Goal: Task Accomplishment & Management: Complete application form

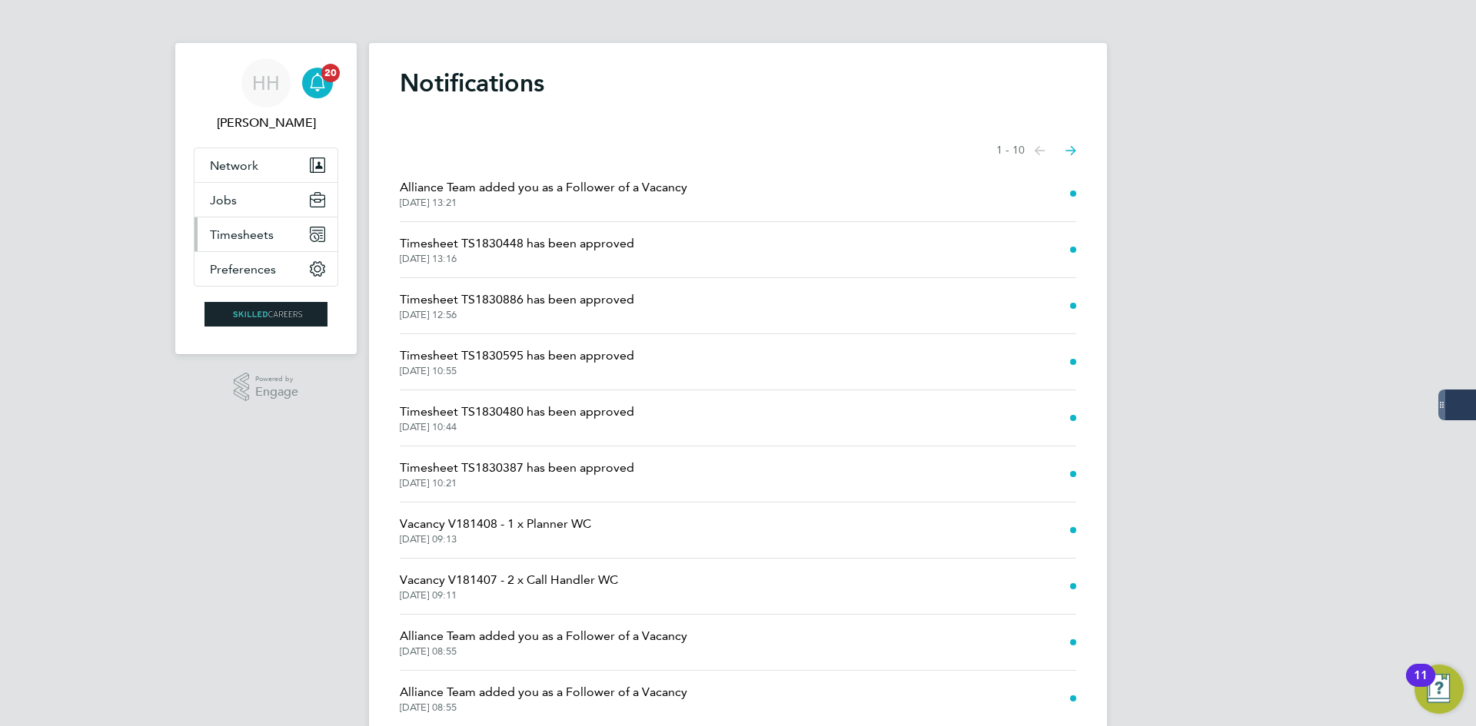
click at [244, 234] on span "Timesheets" at bounding box center [242, 235] width 64 height 15
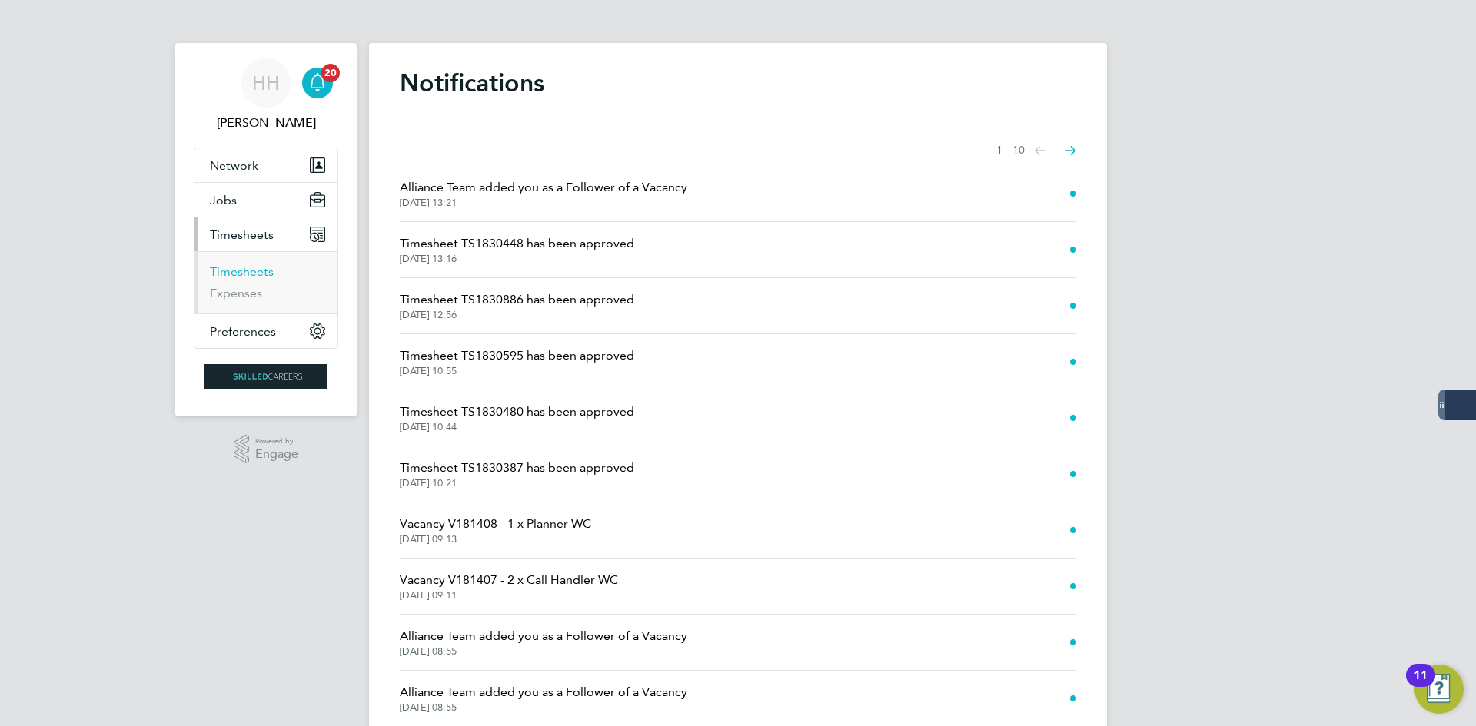
click at [257, 265] on link "Timesheets" at bounding box center [242, 271] width 64 height 15
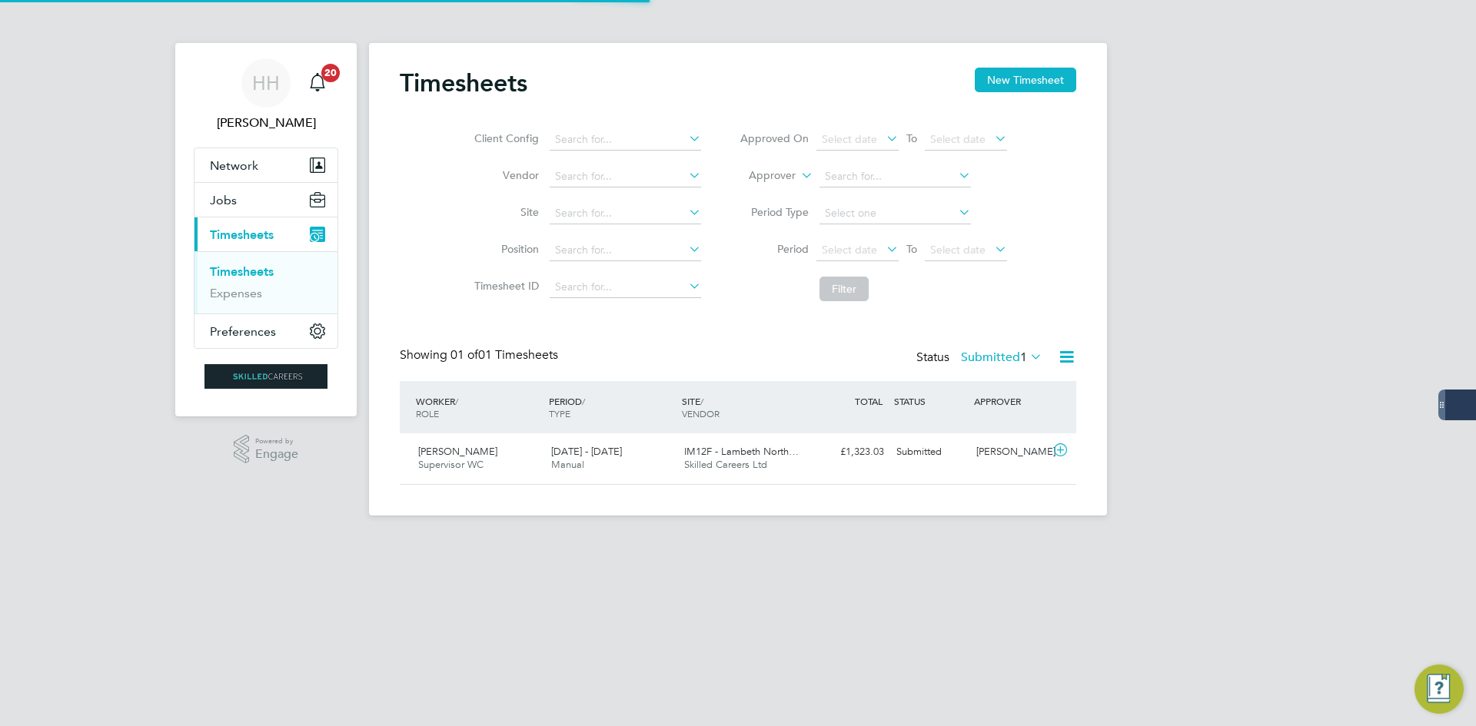
scroll to position [39, 134]
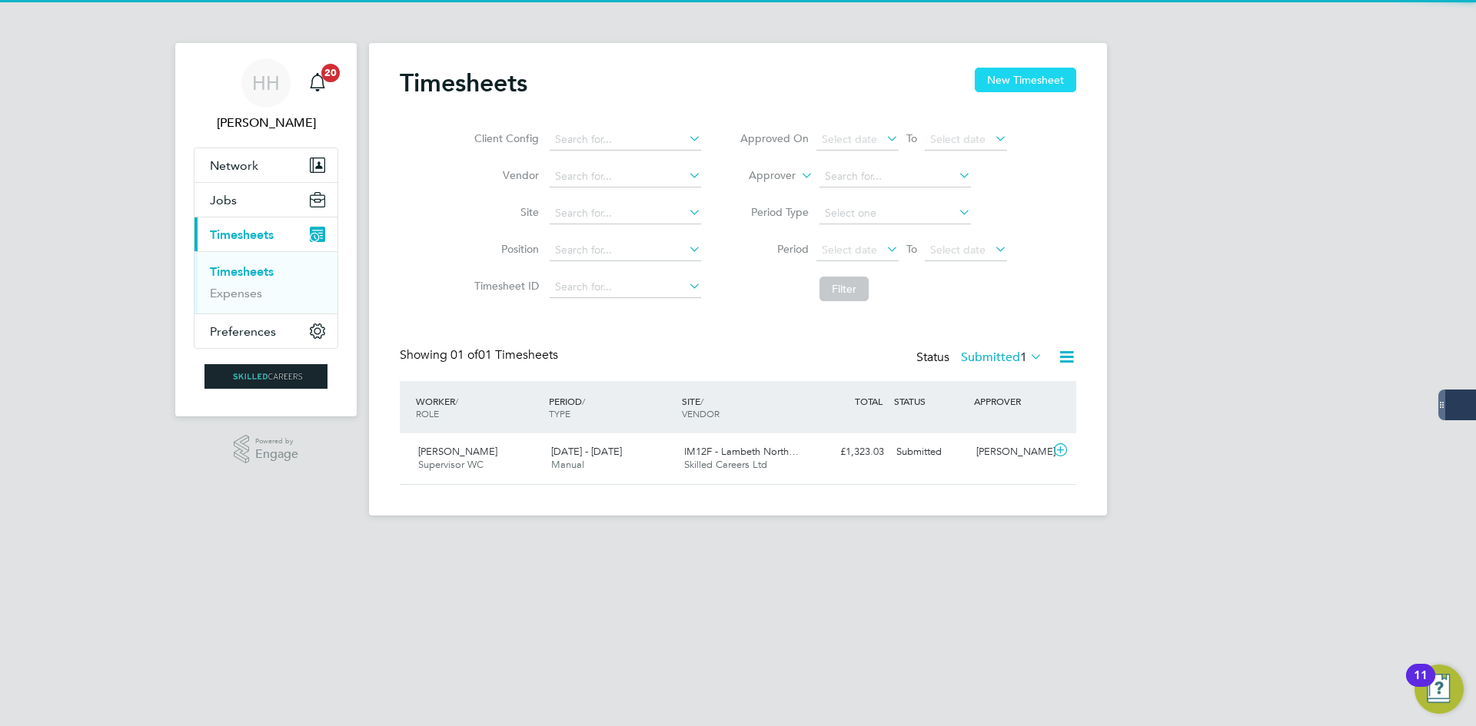
click at [1007, 72] on button "New Timesheet" at bounding box center [1025, 80] width 101 height 25
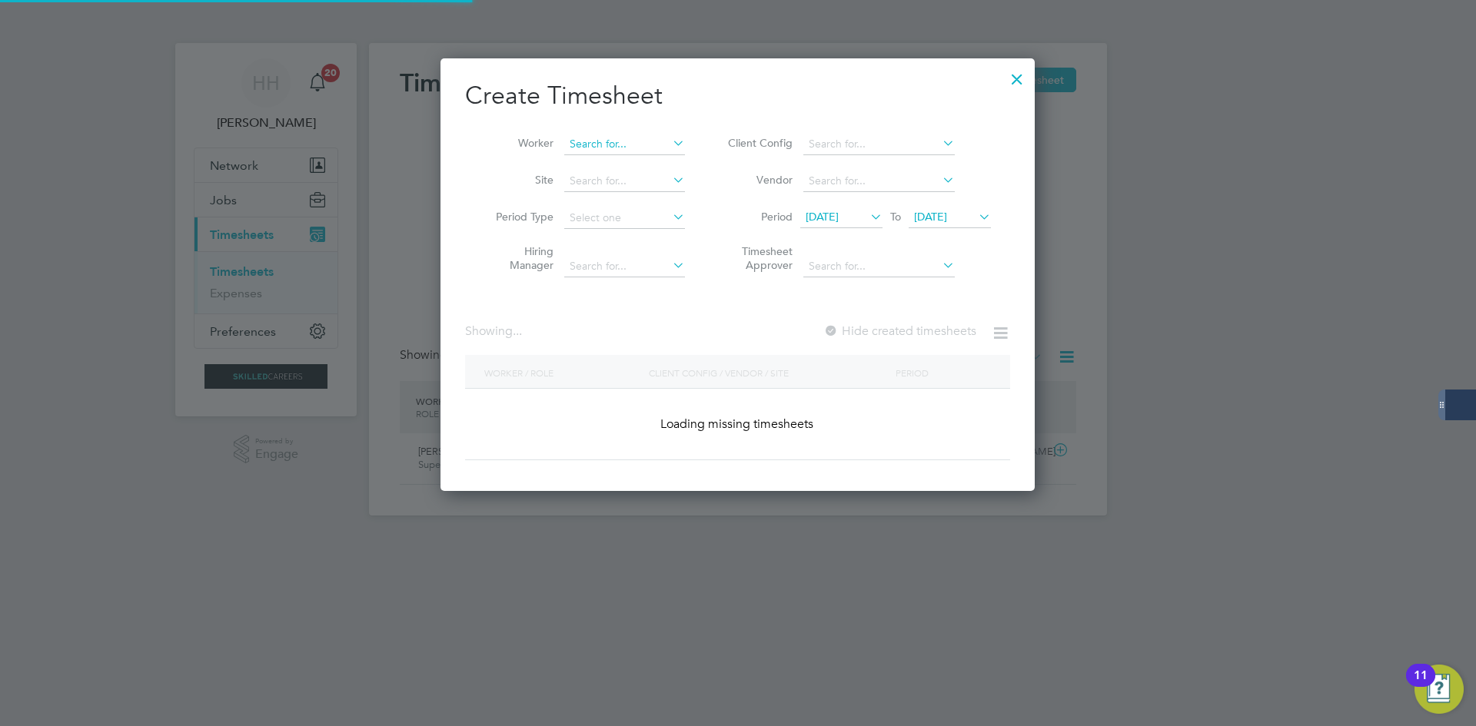
scroll to position [2546, 601]
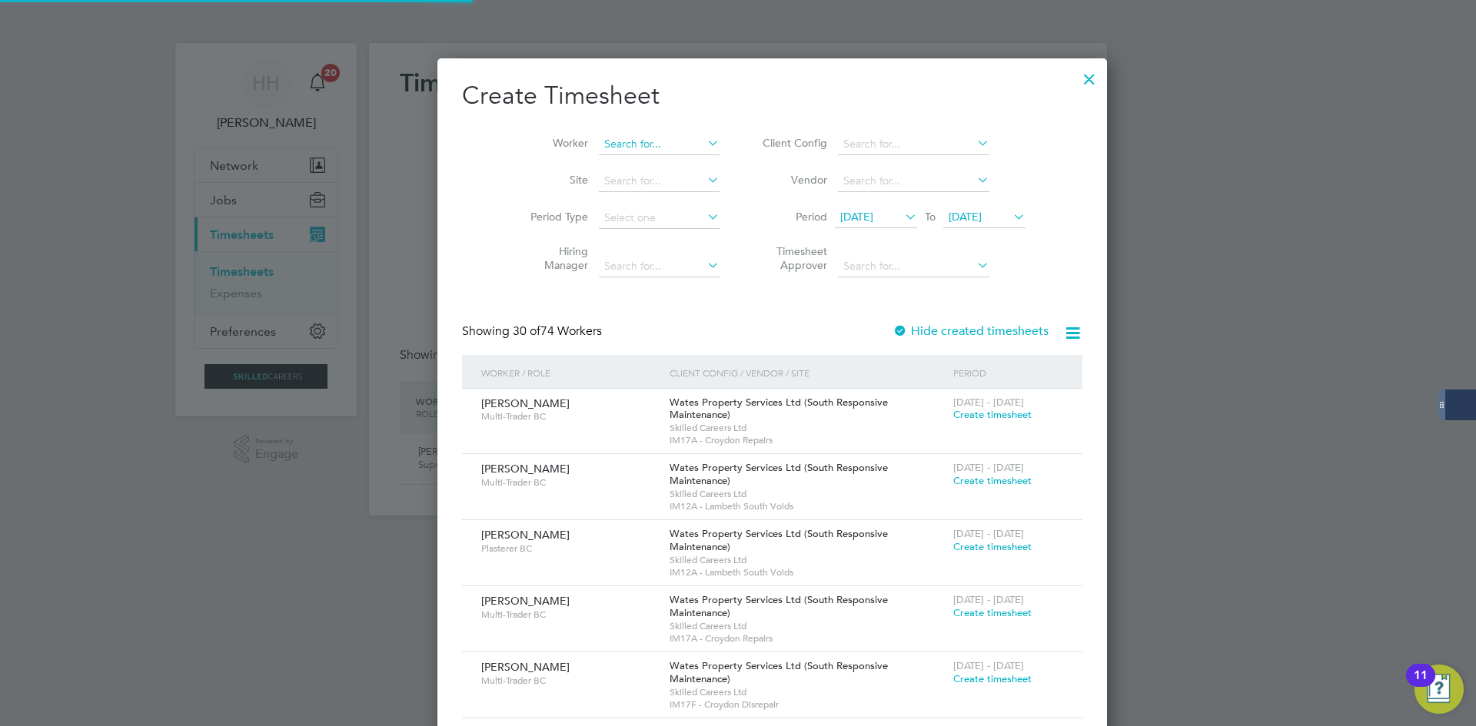
click at [599, 141] on input at bounding box center [659, 145] width 121 height 22
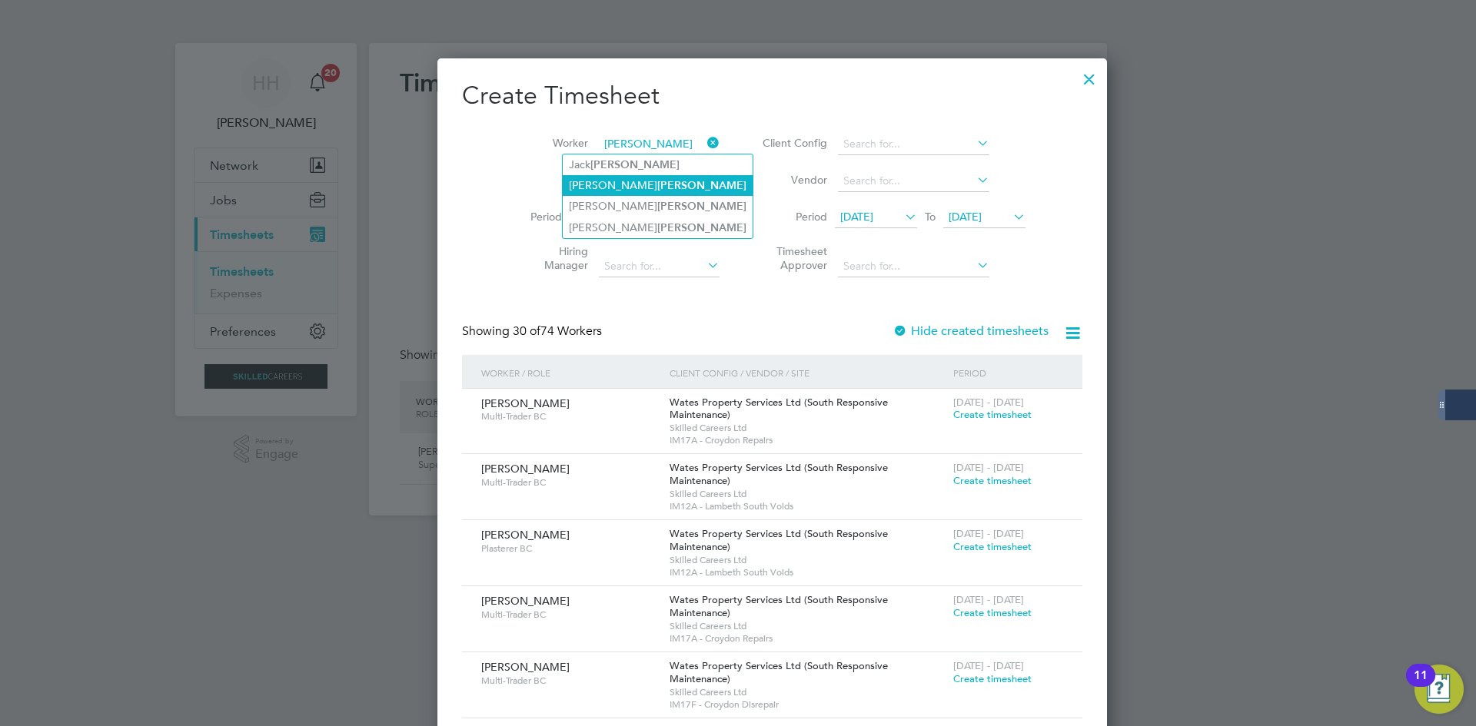
click at [657, 189] on b "[PERSON_NAME]" at bounding box center [701, 185] width 89 height 13
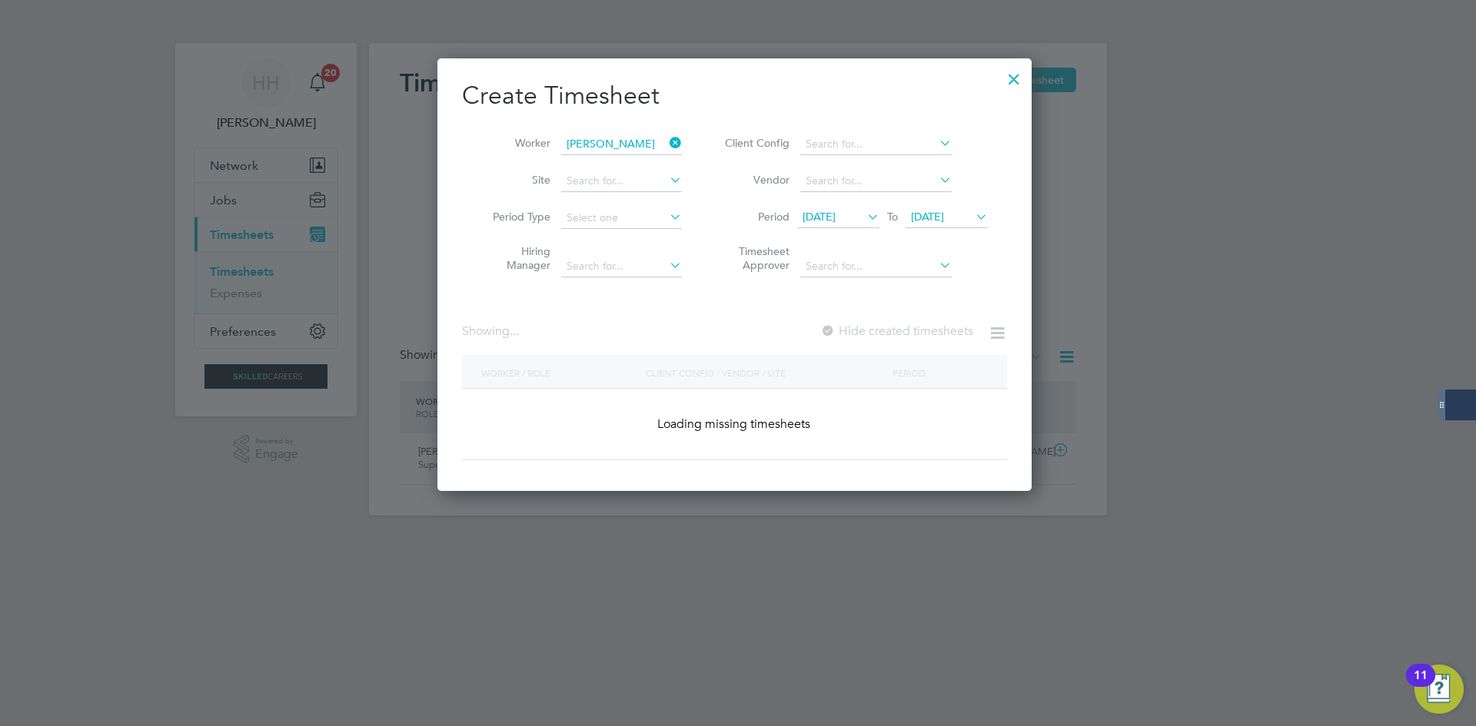
type input "[PERSON_NAME]"
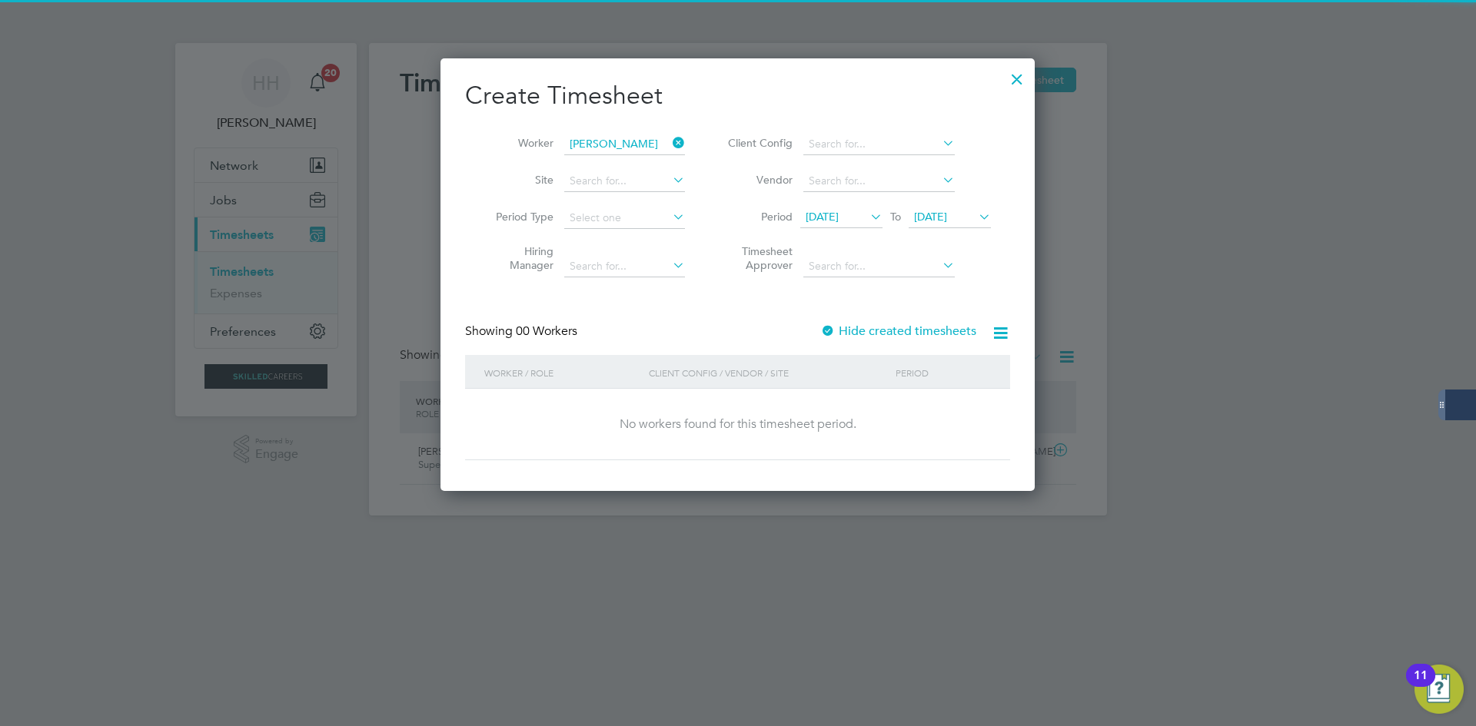
click at [925, 330] on label "Hide created timesheets" at bounding box center [898, 331] width 156 height 15
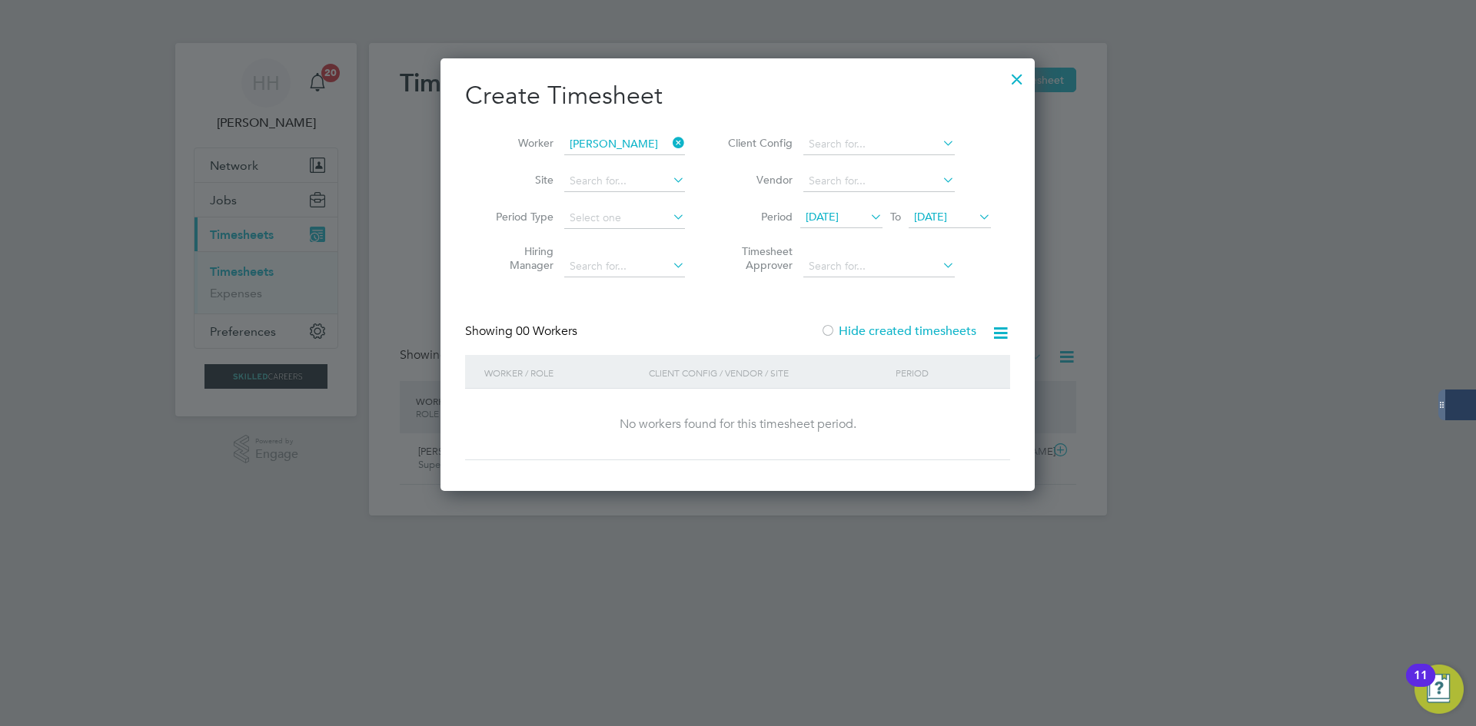
click at [943, 334] on label "Hide created timesheets" at bounding box center [898, 331] width 156 height 15
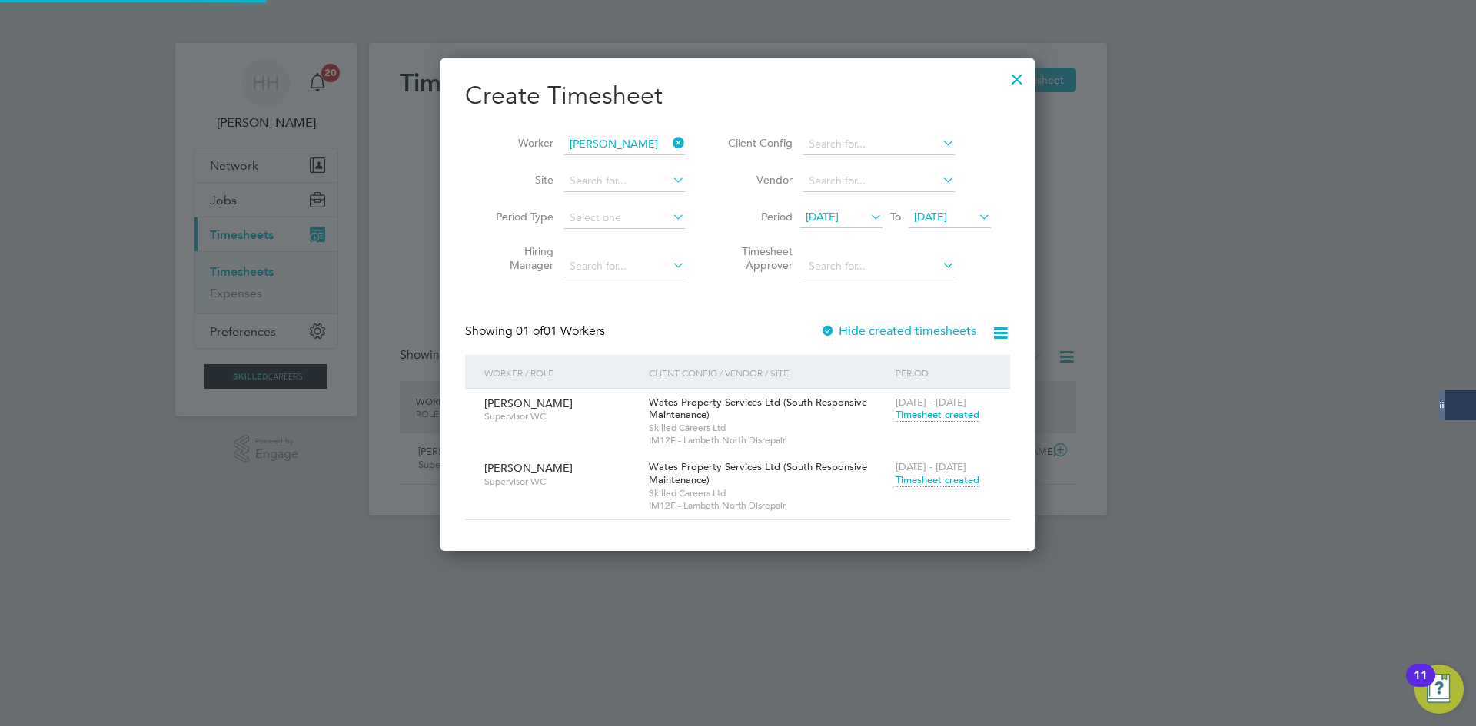
scroll to position [493, 595]
click at [944, 474] on span "Timesheet created" at bounding box center [937, 480] width 84 height 14
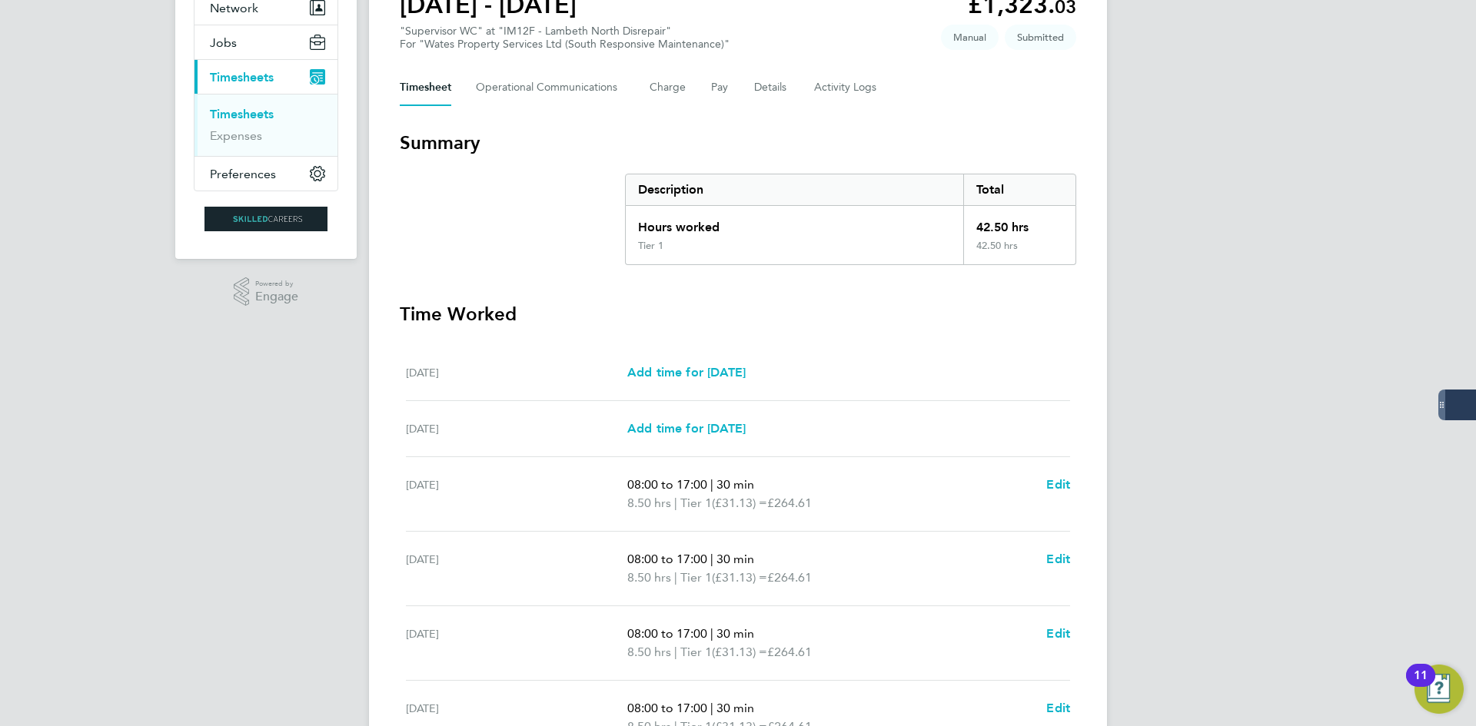
scroll to position [77, 0]
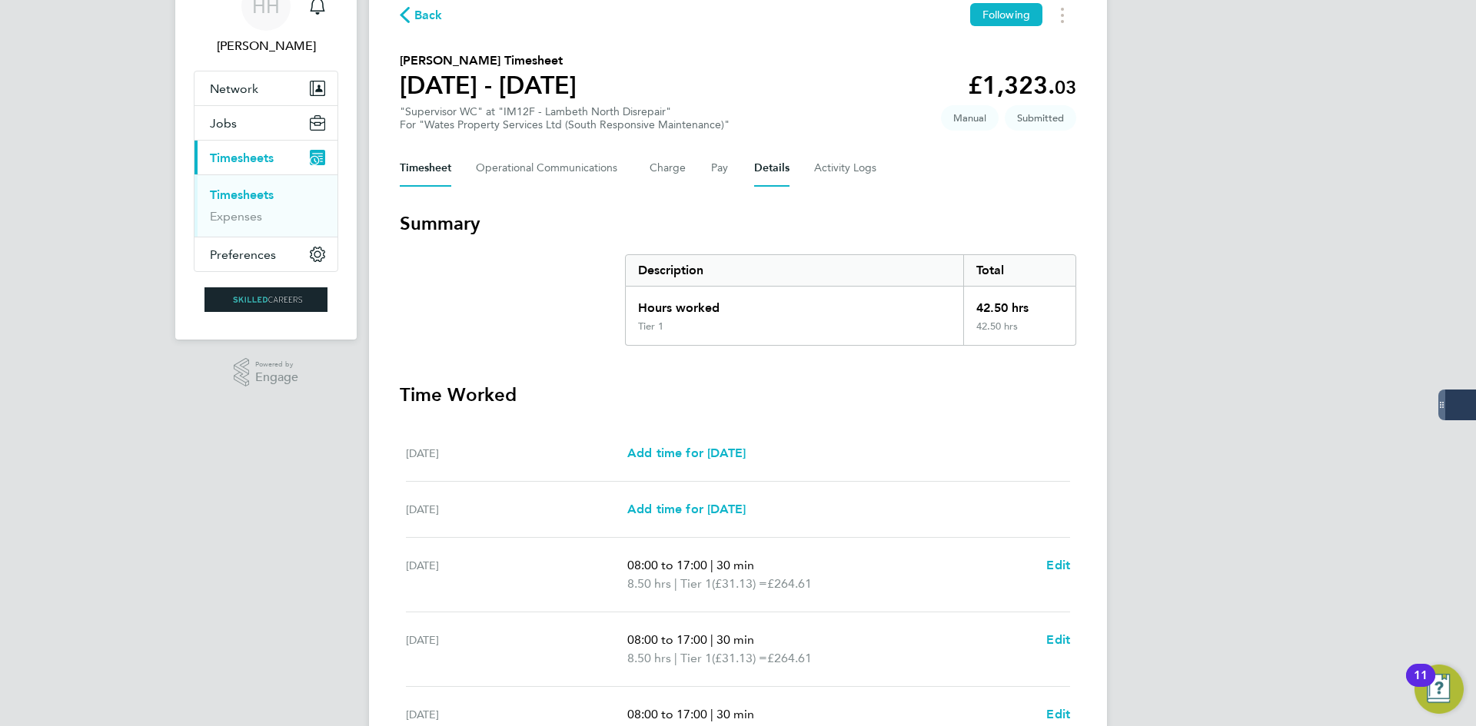
click at [754, 171] on button "Details" at bounding box center [771, 168] width 35 height 37
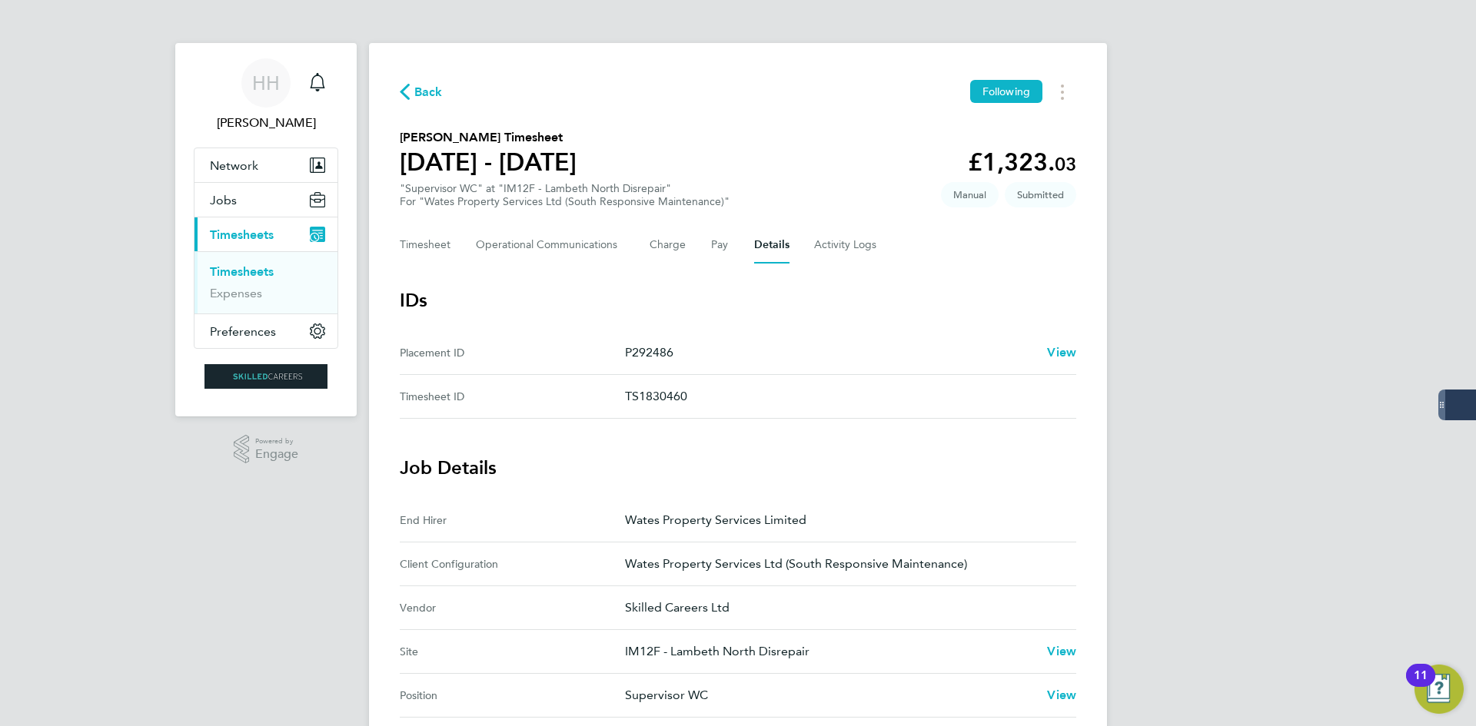
click at [242, 277] on link "Timesheets" at bounding box center [242, 271] width 64 height 15
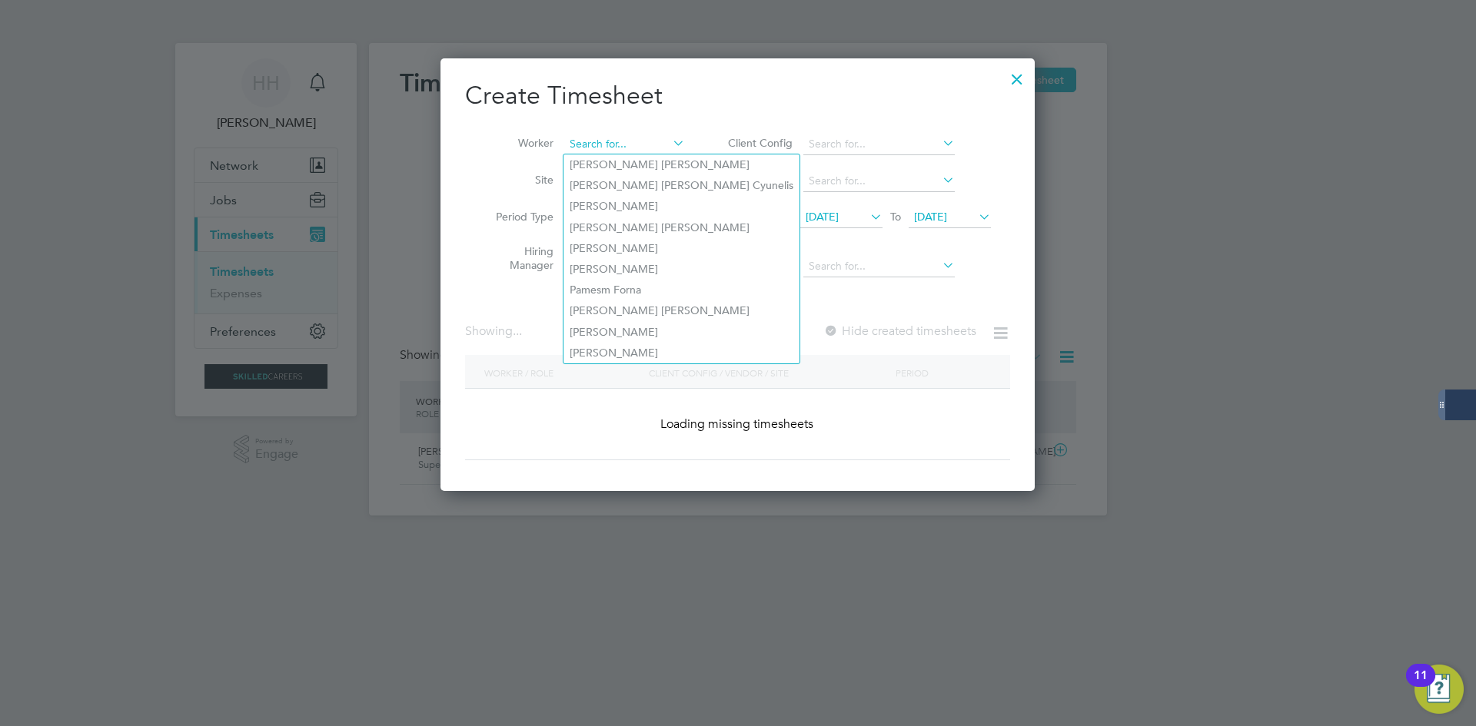
scroll to position [434, 595]
click at [653, 146] on input at bounding box center [624, 145] width 121 height 22
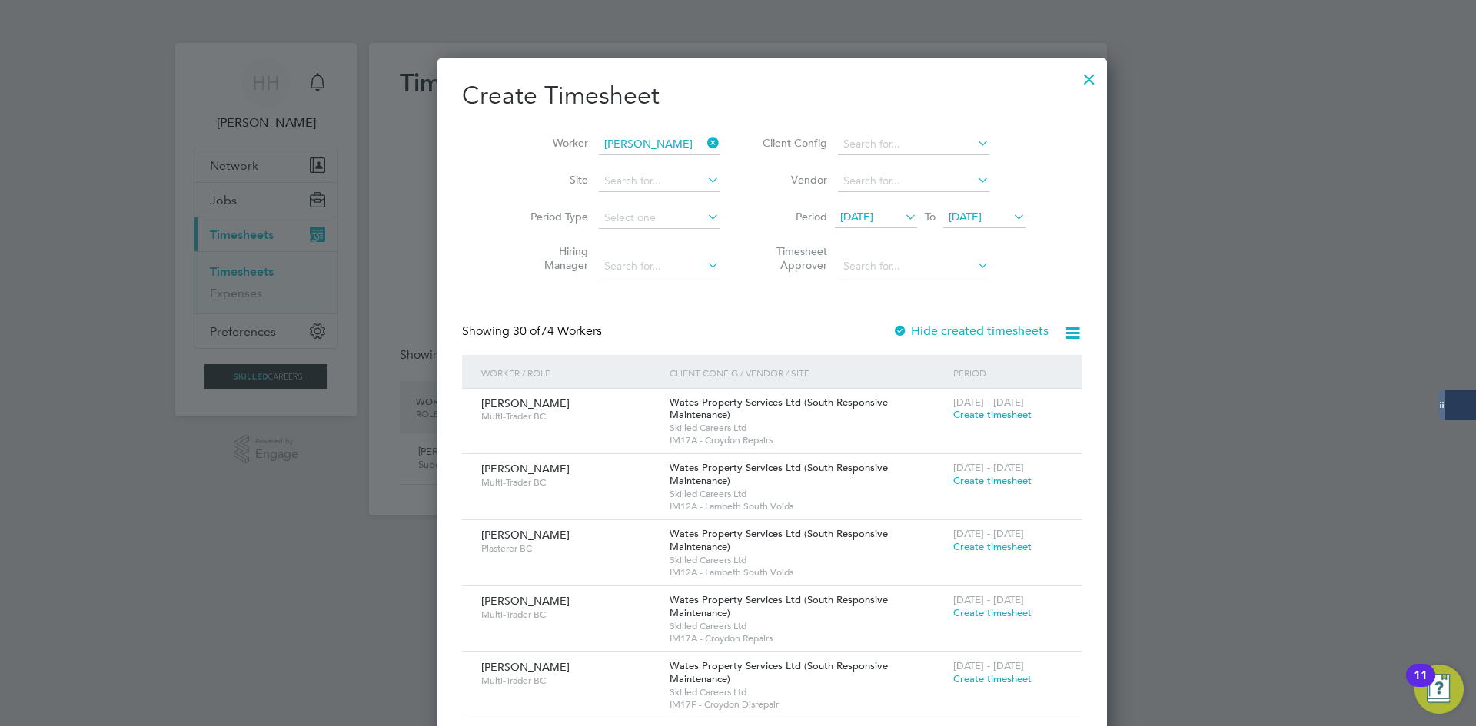
click at [659, 161] on li "Princess [PERSON_NAME]" at bounding box center [633, 165] width 141 height 21
type input "Princess [PERSON_NAME]"
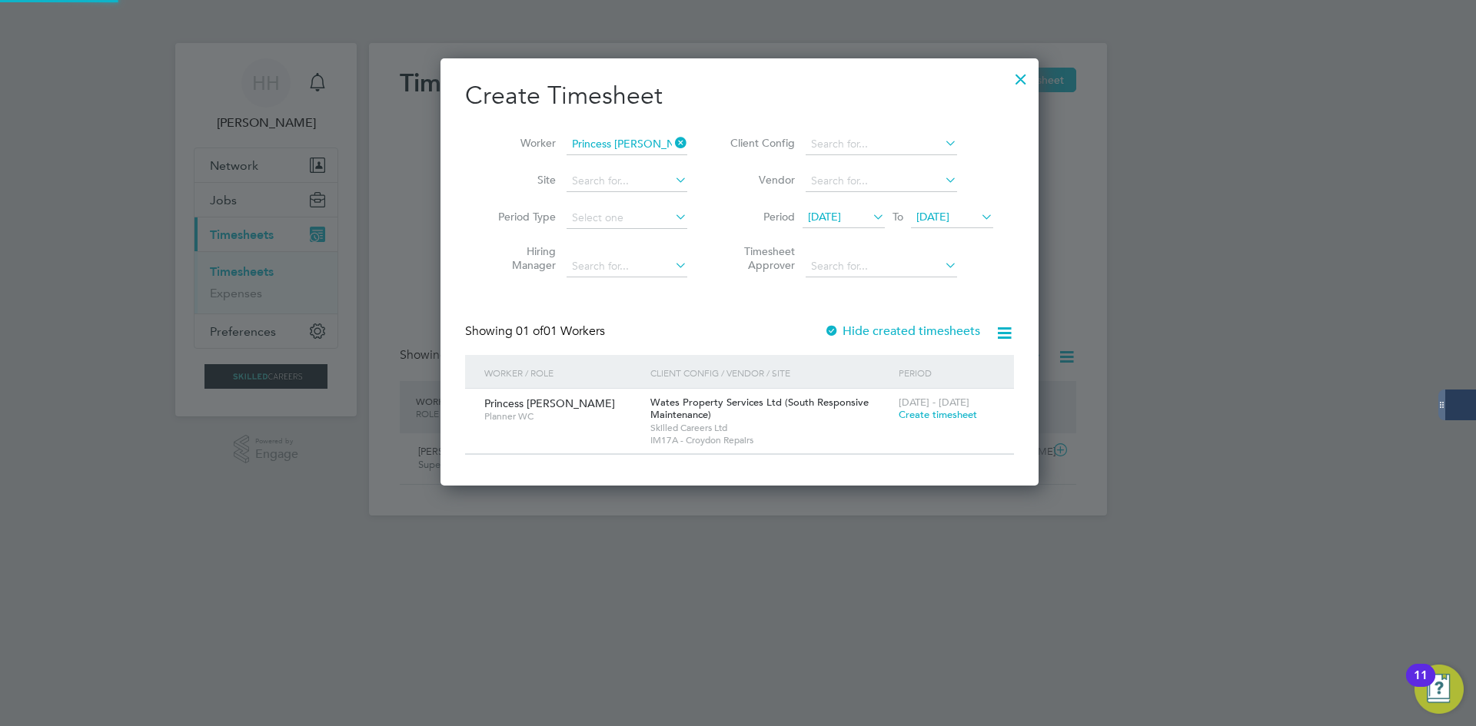
scroll to position [8, 8]
click at [931, 417] on span "Create timesheet" at bounding box center [938, 414] width 78 height 13
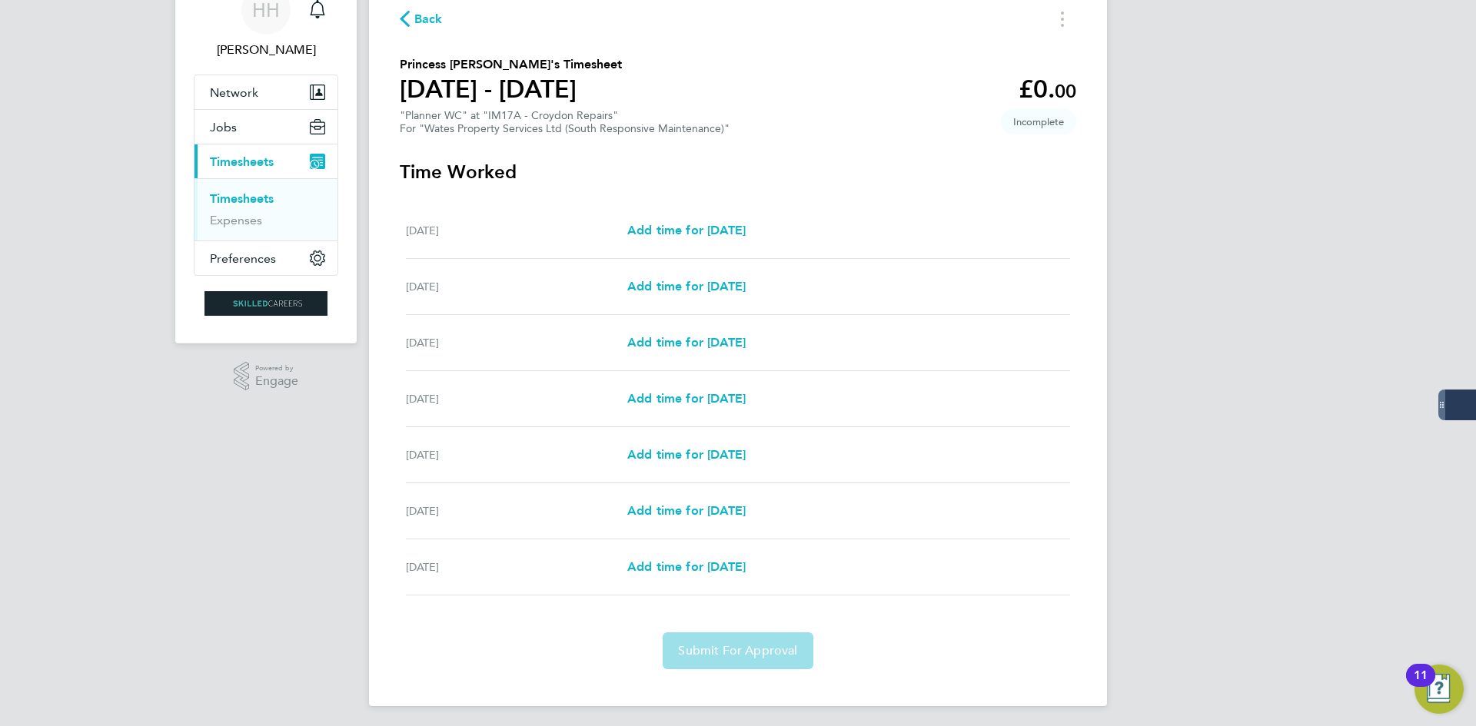
scroll to position [78, 0]
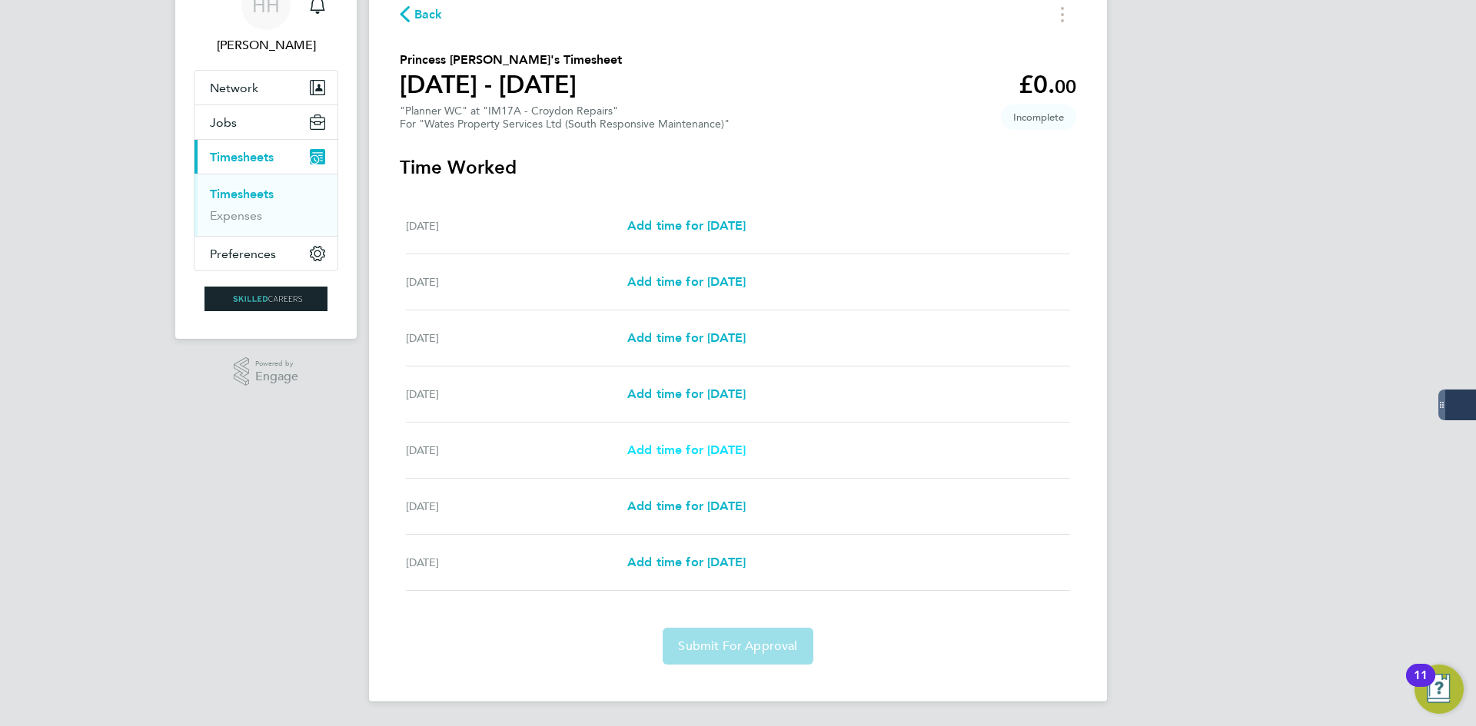
click at [733, 441] on link "Add time for [DATE]" at bounding box center [686, 450] width 118 height 18
select select "30"
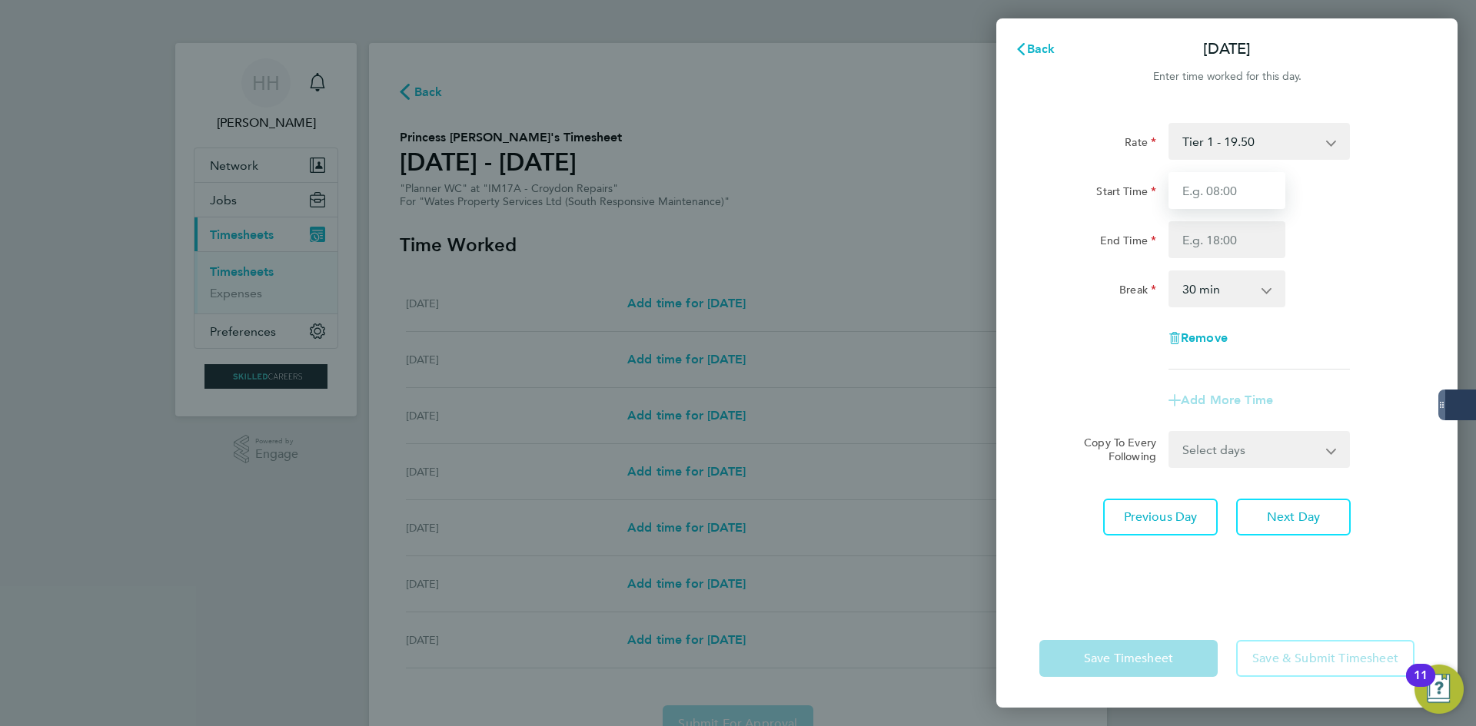
click at [1250, 190] on input "Start Time" at bounding box center [1226, 190] width 117 height 37
type input "08:00"
drag, startPoint x: 1231, startPoint y: 250, endPoint x: 1232, endPoint y: 258, distance: 7.7
click at [1231, 250] on input "End Time" at bounding box center [1226, 239] width 117 height 37
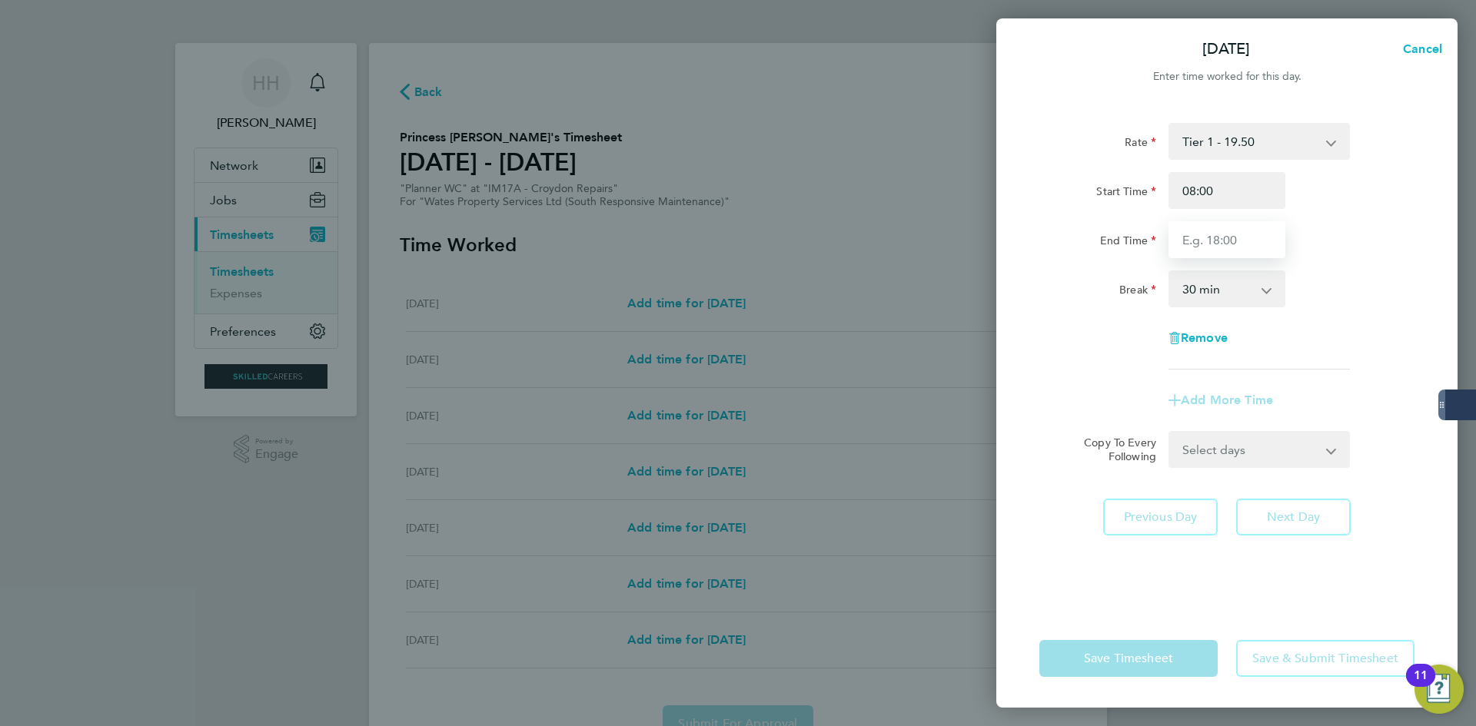
type input "17:00"
click at [1219, 293] on select "0 min 15 min 30 min 45 min 60 min 75 min 90 min" at bounding box center [1217, 289] width 95 height 34
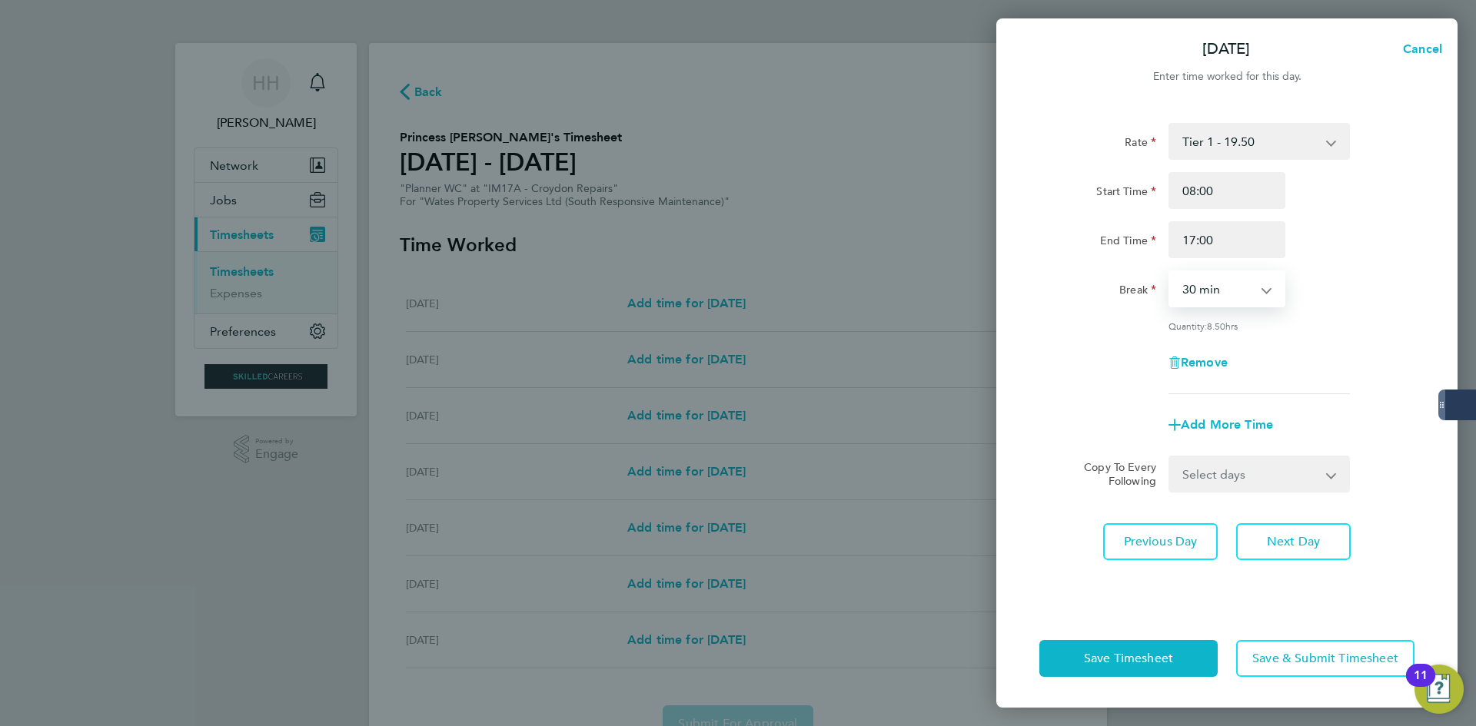
select select "60"
click at [1170, 272] on select "0 min 15 min 30 min 45 min 60 min 75 min 90 min" at bounding box center [1217, 289] width 95 height 34
click at [1339, 546] on button "Next Day" at bounding box center [1293, 541] width 115 height 37
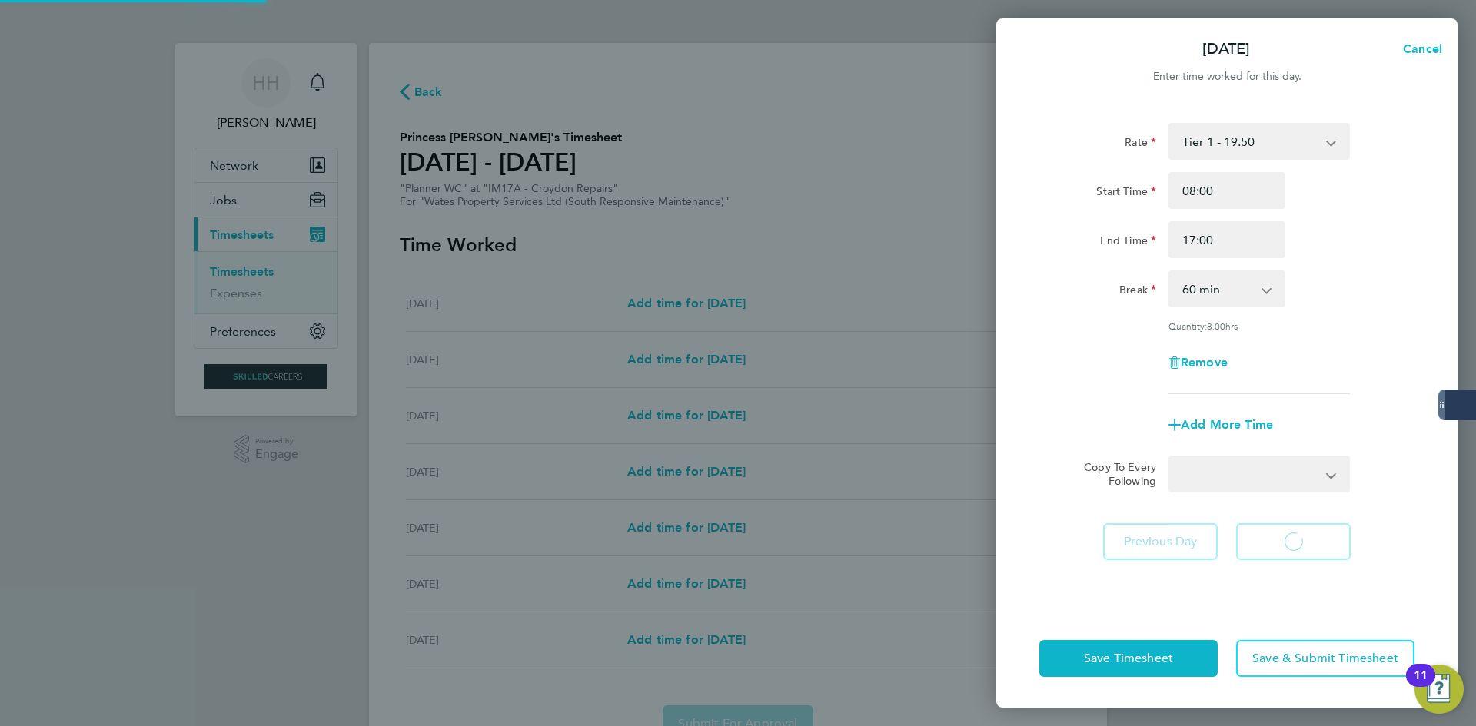
select select "30"
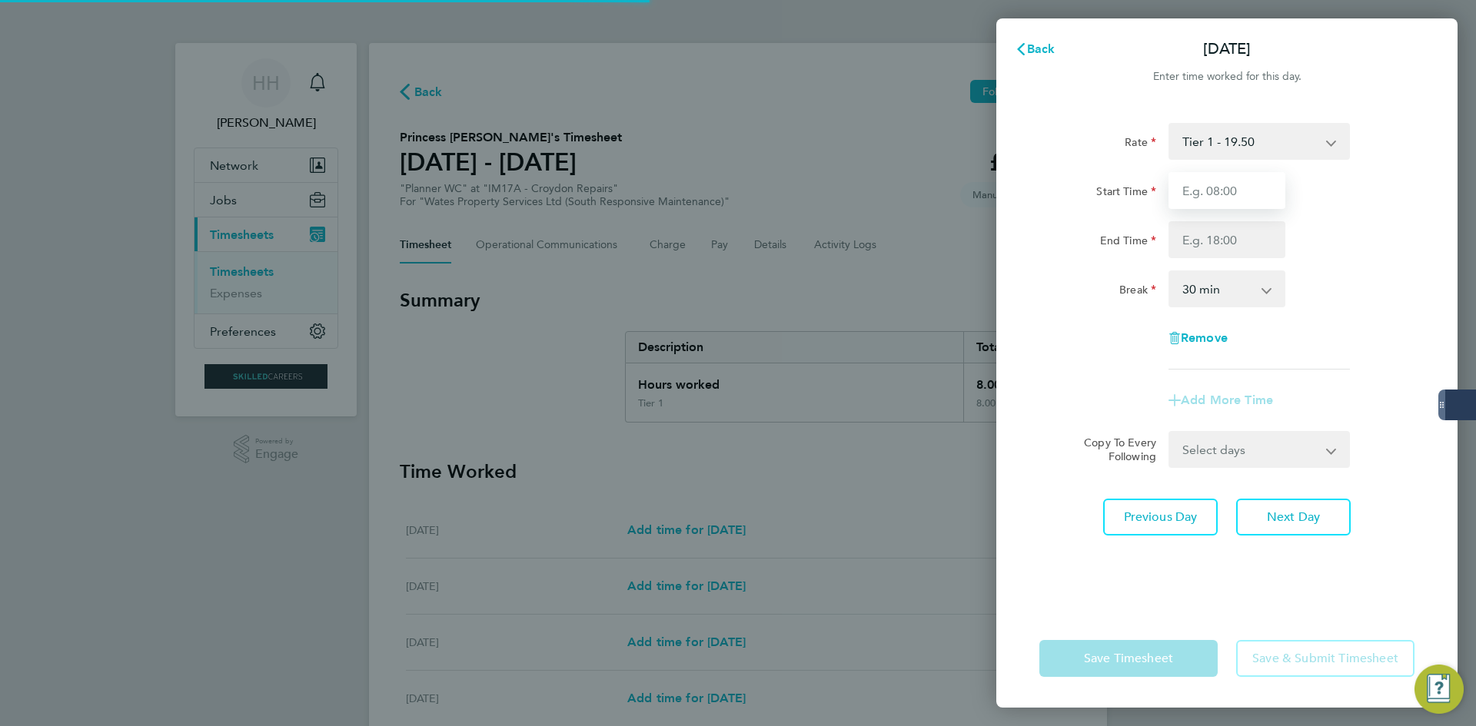
click at [1242, 201] on input "Start Time" at bounding box center [1226, 190] width 117 height 37
type input "08:00"
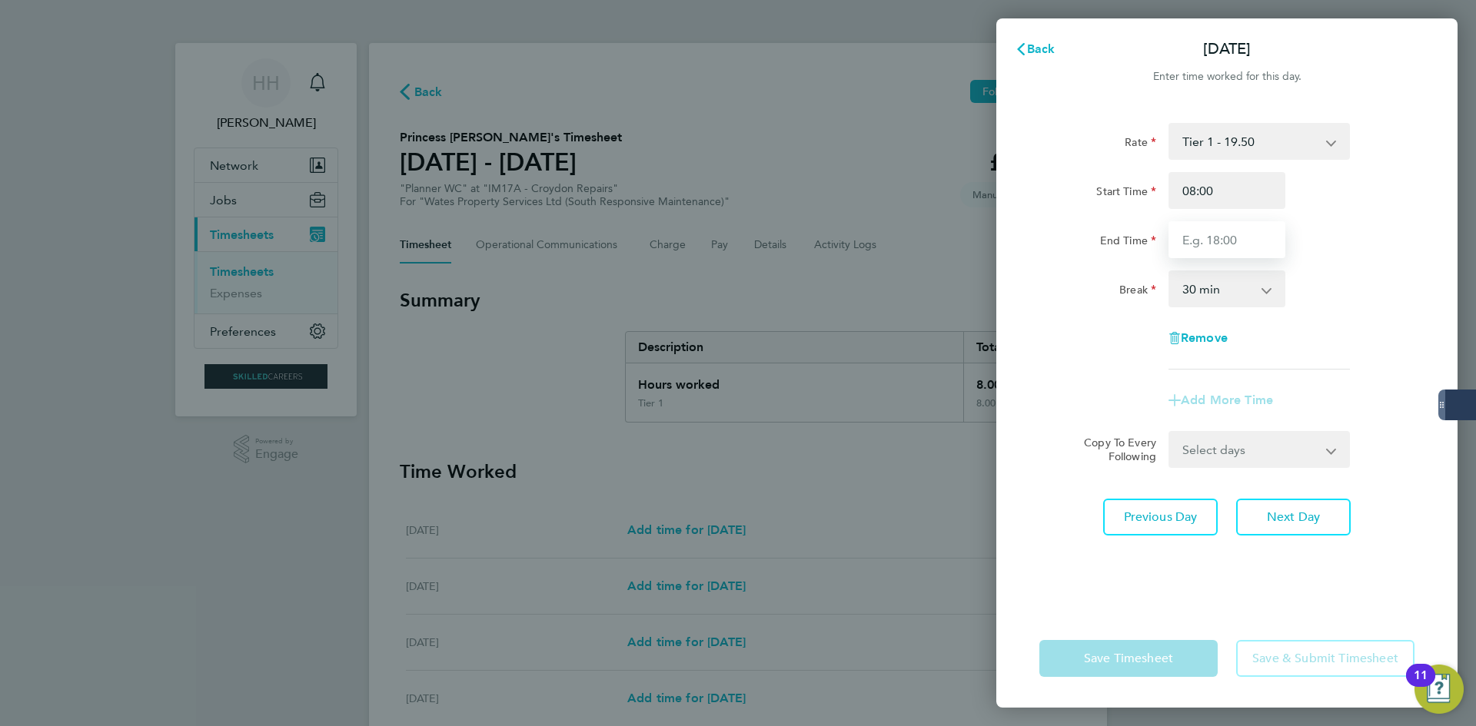
click at [1228, 237] on input "End Time" at bounding box center [1226, 239] width 117 height 37
type input "17:00"
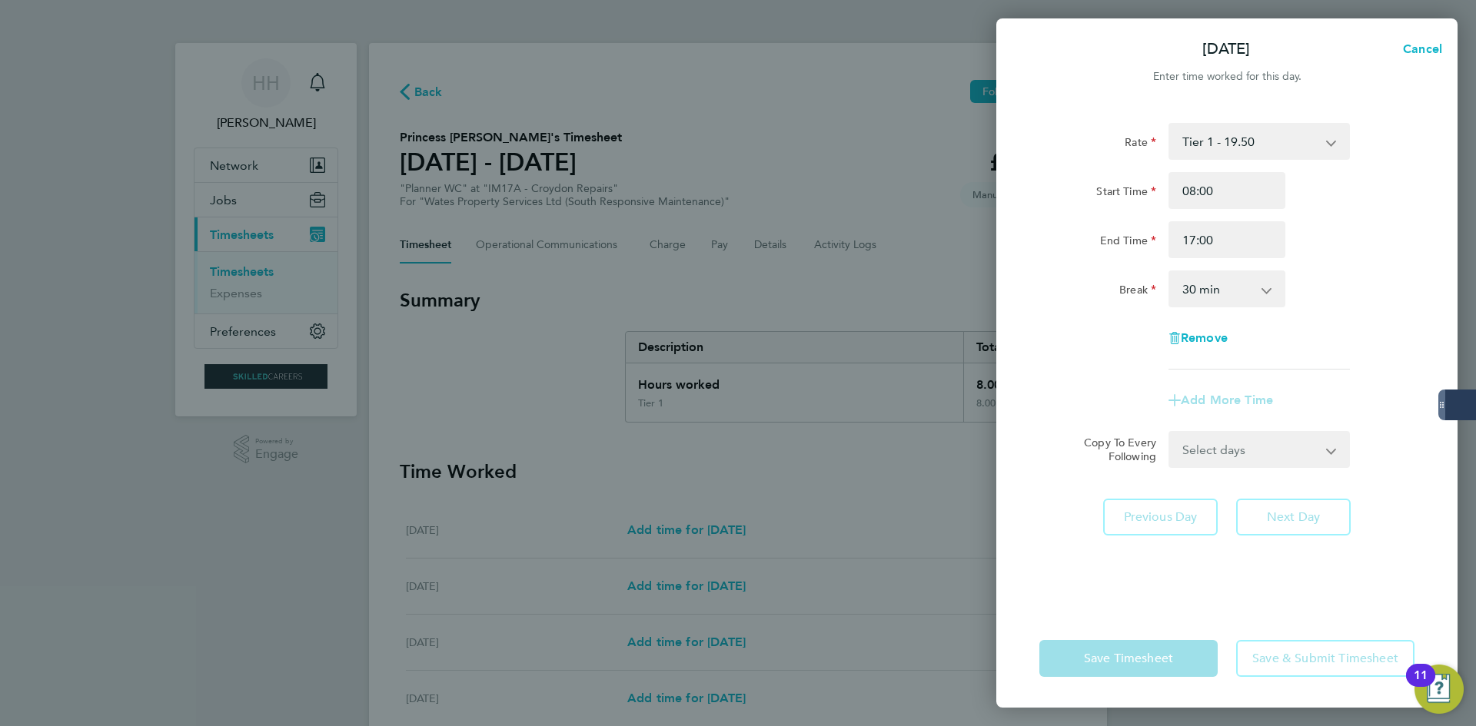
drag, startPoint x: 1225, startPoint y: 290, endPoint x: 1225, endPoint y: 304, distance: 14.6
click at [1225, 290] on select "0 min 15 min 30 min 45 min 60 min 75 min 90 min" at bounding box center [1217, 289] width 95 height 34
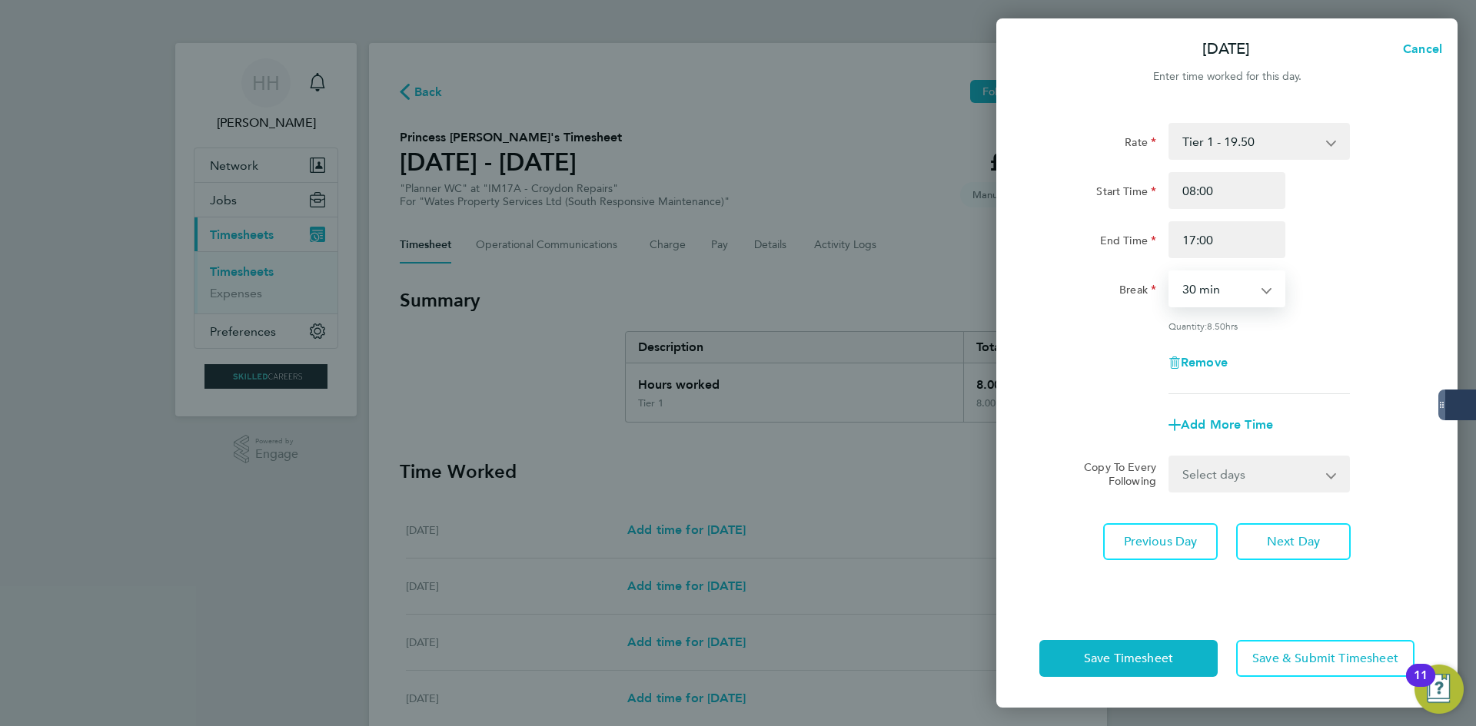
select select "60"
click at [1170, 272] on select "0 min 15 min 30 min 45 min 60 min 75 min 90 min" at bounding box center [1217, 289] width 95 height 34
click at [1295, 547] on span "Next Day" at bounding box center [1293, 541] width 53 height 15
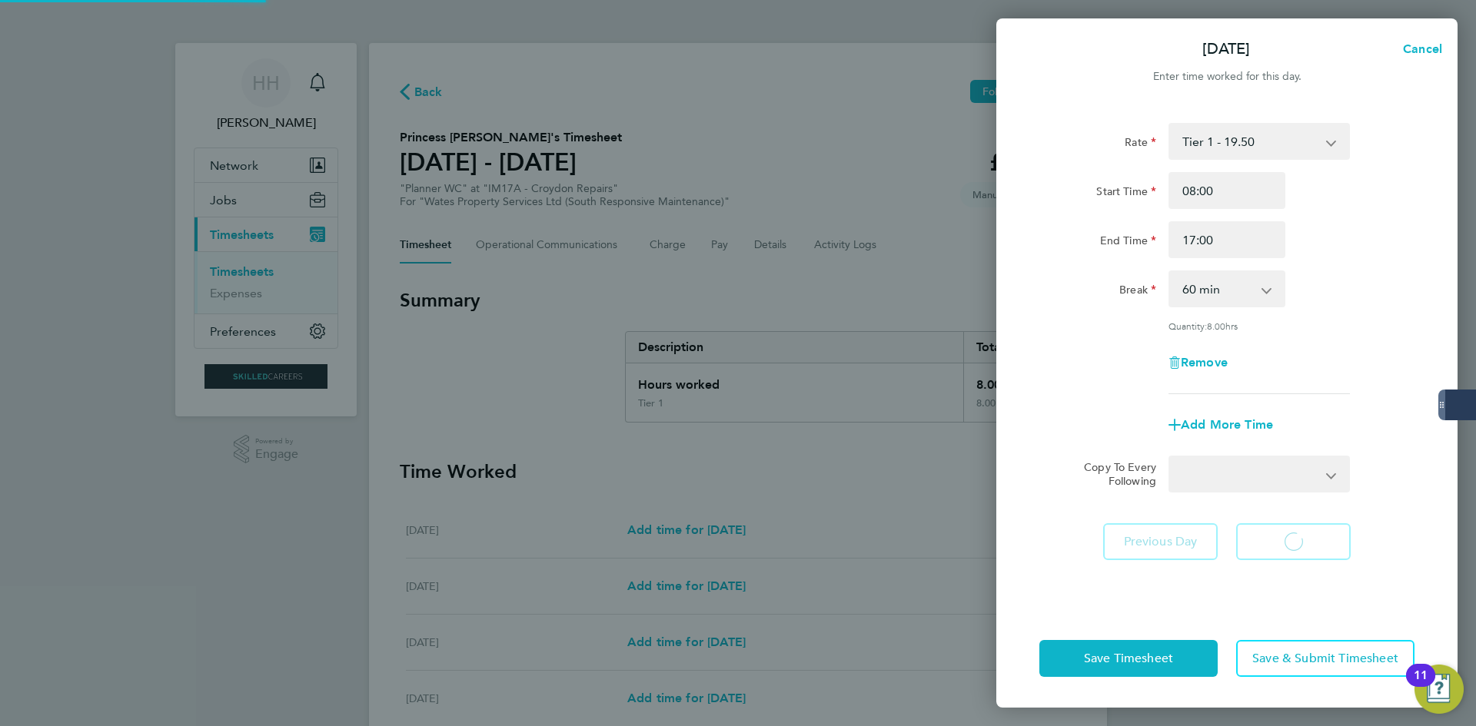
select select "30"
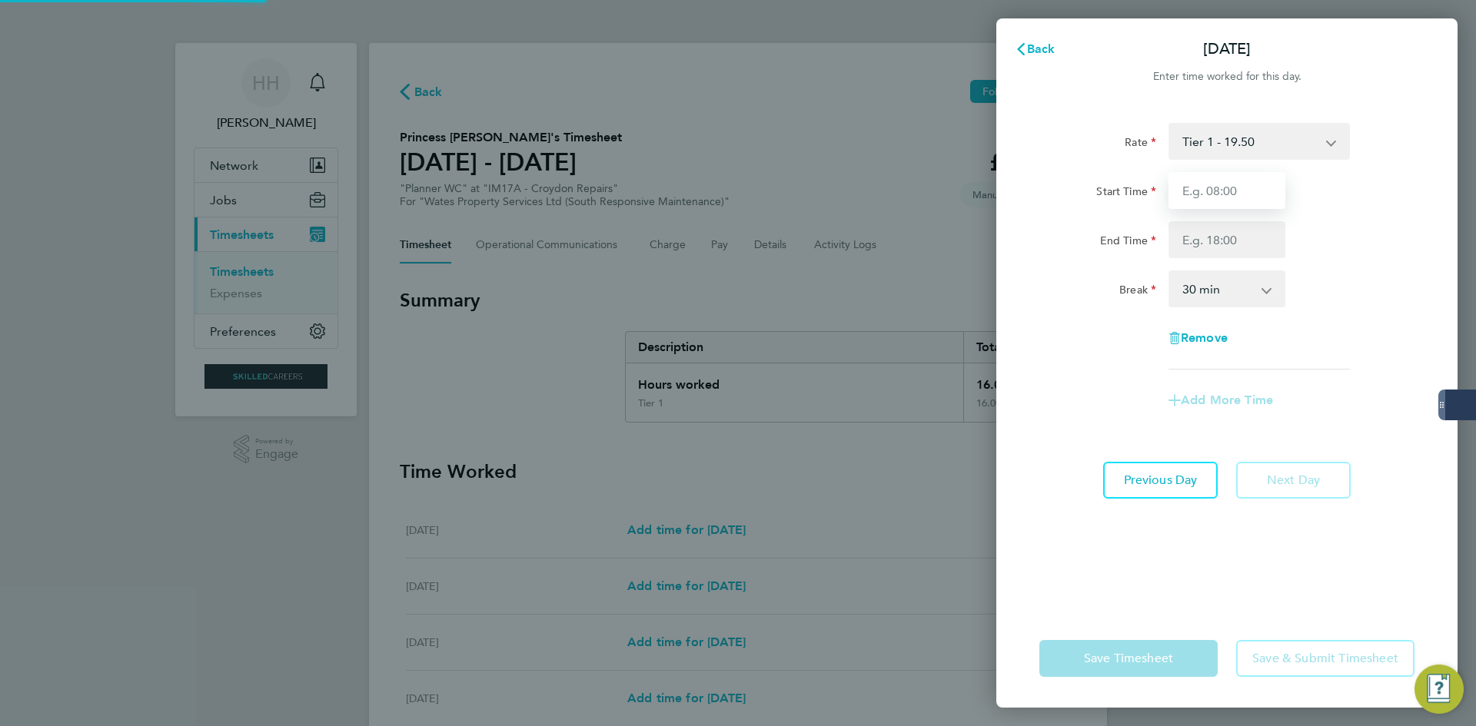
click at [1229, 186] on input "Start Time" at bounding box center [1226, 190] width 117 height 37
type input "08:00"
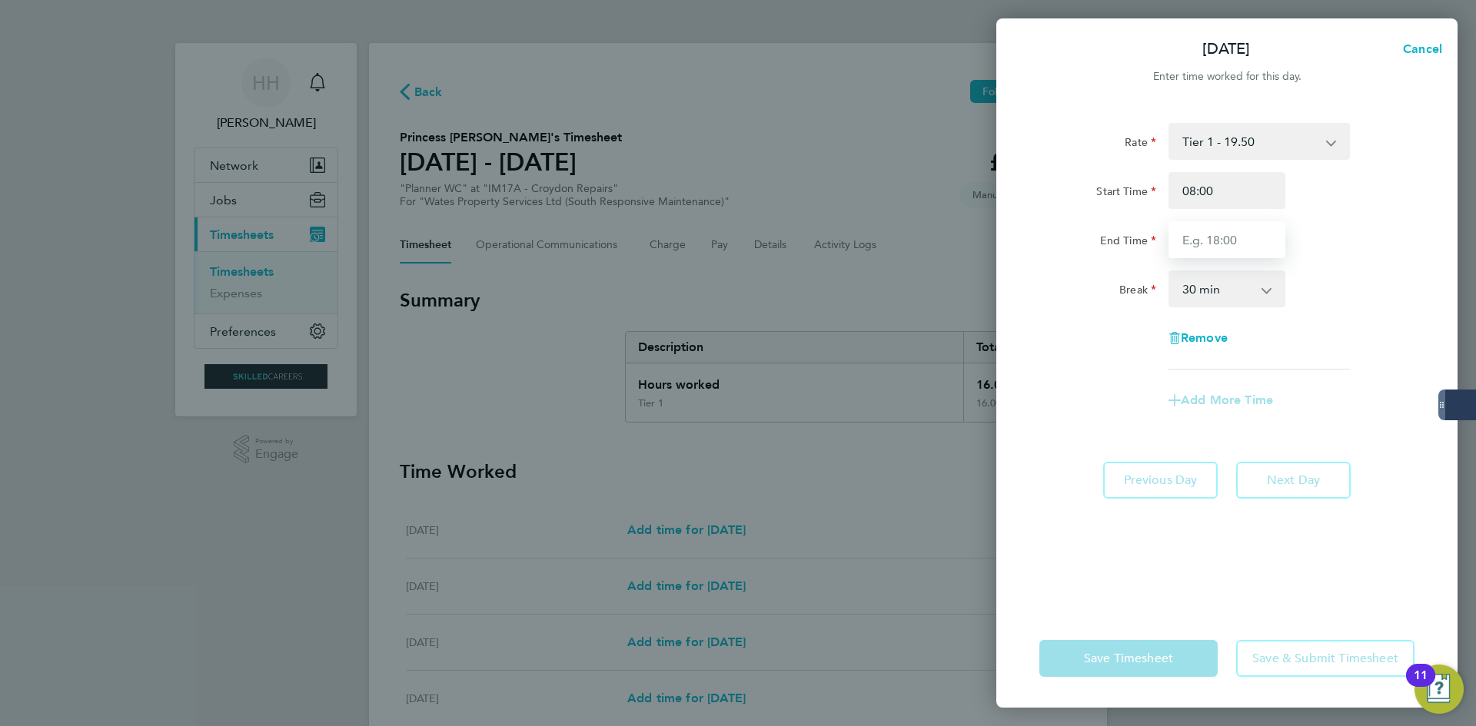
click at [1212, 246] on input "End Time" at bounding box center [1226, 239] width 117 height 37
type input "17:00"
click at [1225, 296] on select "0 min 15 min 30 min 45 min 60 min 75 min 90 min" at bounding box center [1217, 289] width 95 height 34
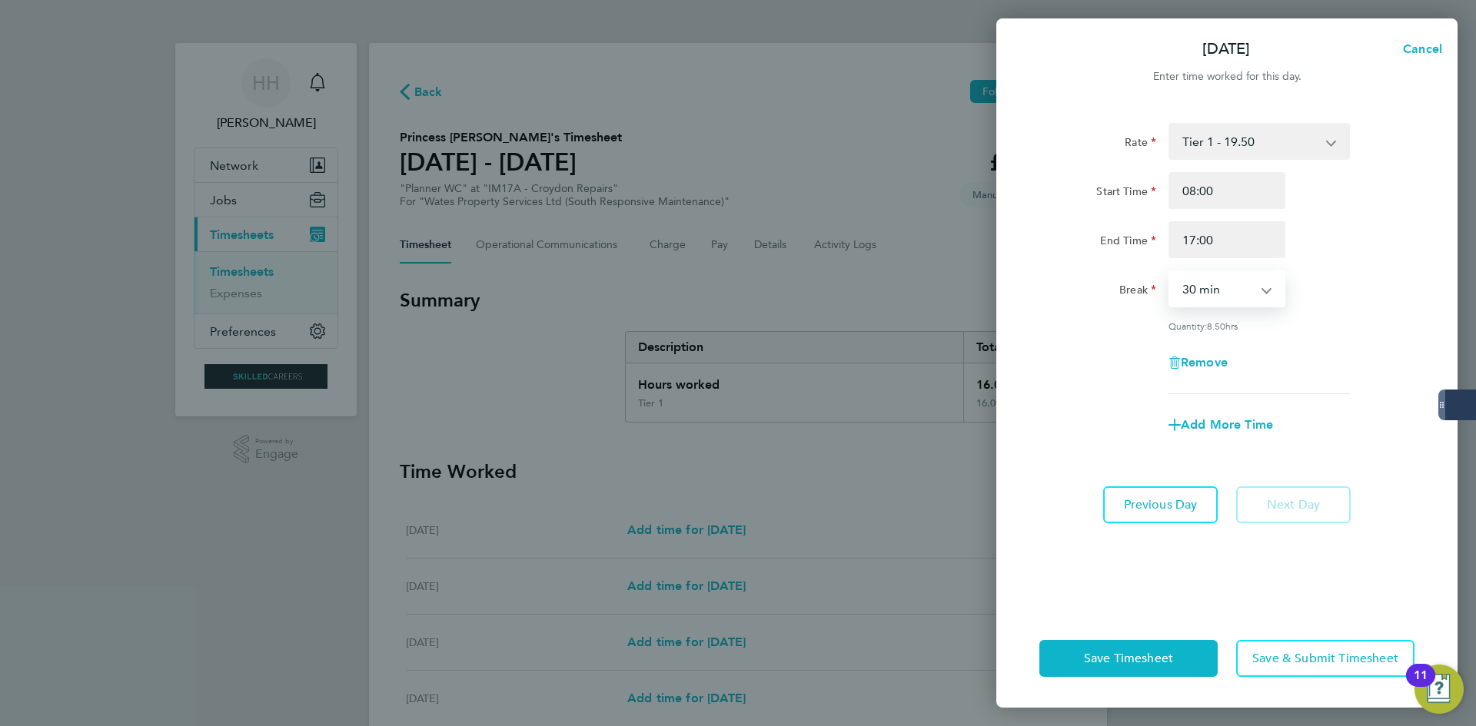
select select "60"
click at [1170, 272] on select "0 min 15 min 30 min 45 min 60 min 75 min 90 min" at bounding box center [1217, 289] width 95 height 34
click at [1364, 373] on div "Remove" at bounding box center [1226, 362] width 387 height 37
click at [1169, 650] on button "Save Timesheet" at bounding box center [1128, 658] width 178 height 37
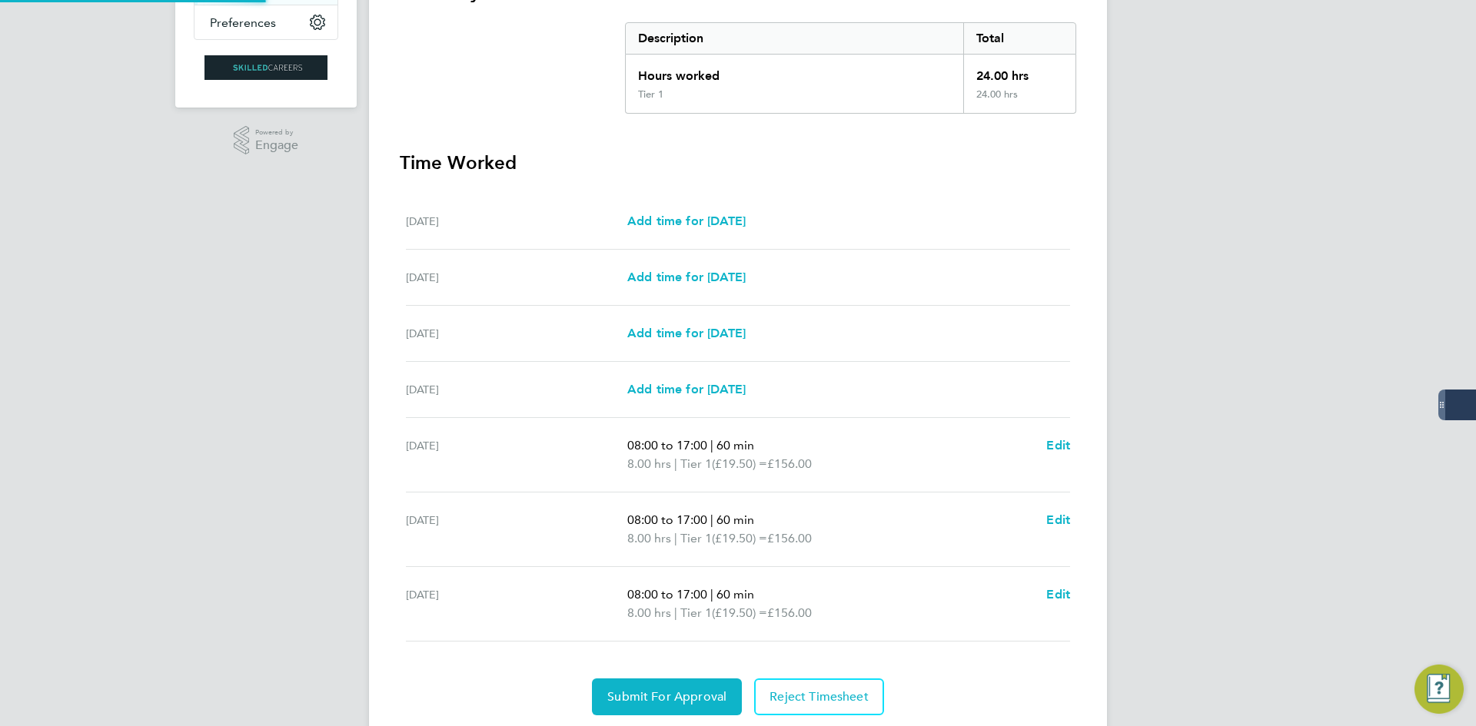
scroll to position [360, 0]
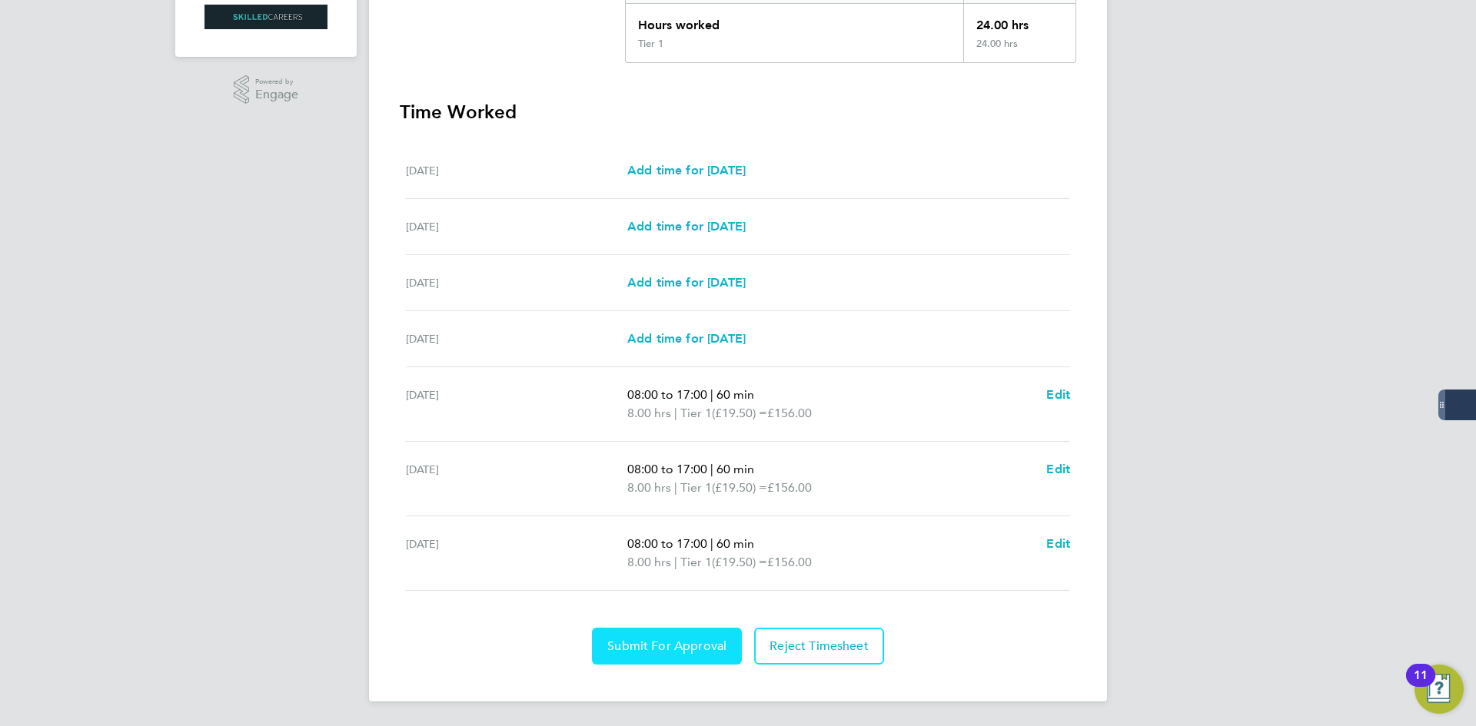
click at [667, 636] on button "Submit For Approval" at bounding box center [667, 646] width 150 height 37
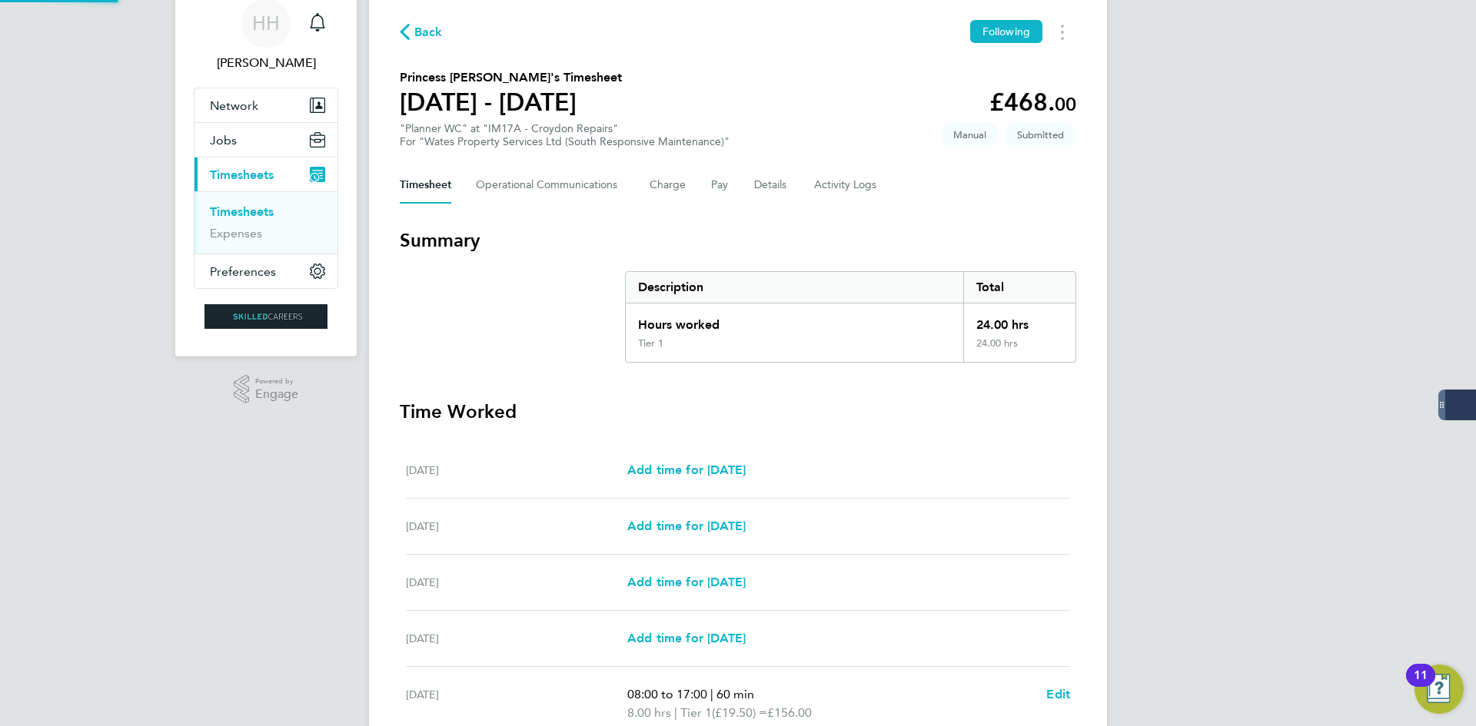
scroll to position [52, 0]
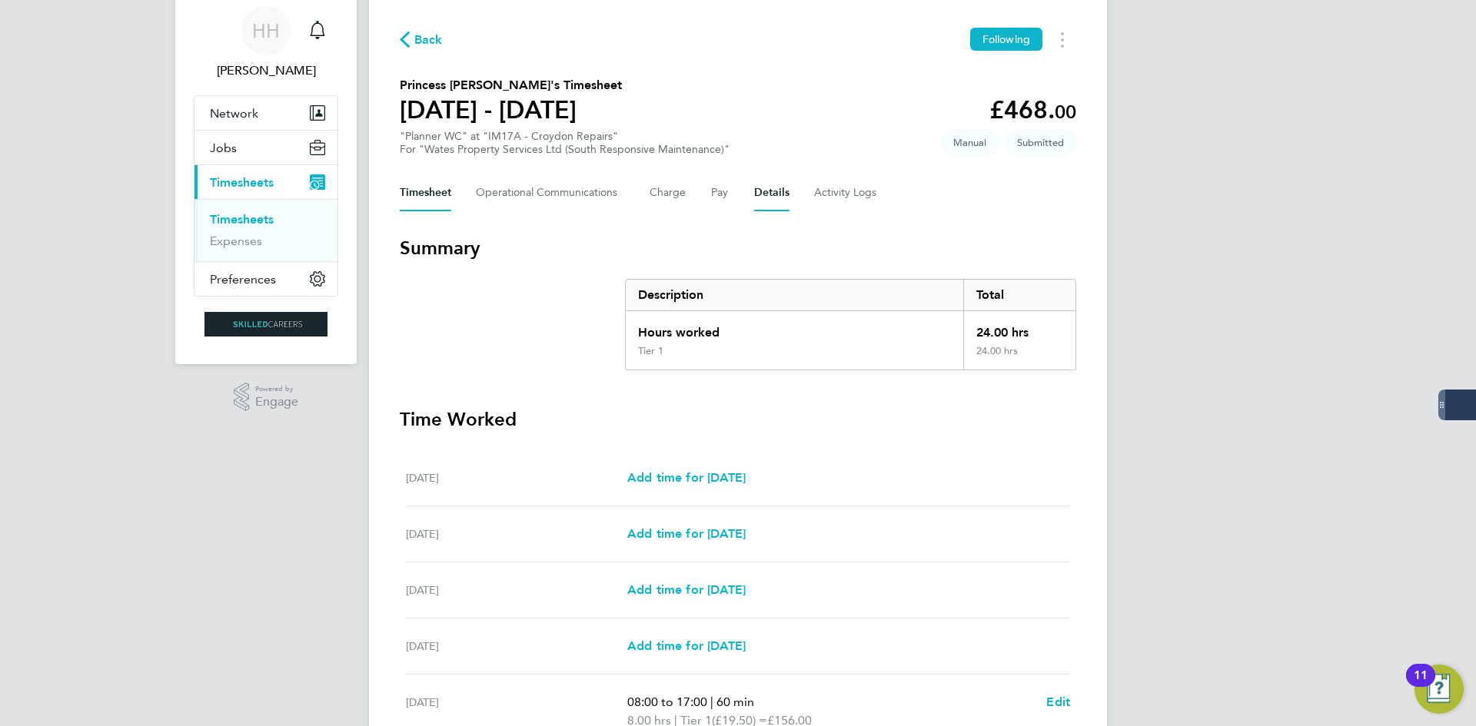
click at [766, 191] on button "Details" at bounding box center [771, 192] width 35 height 37
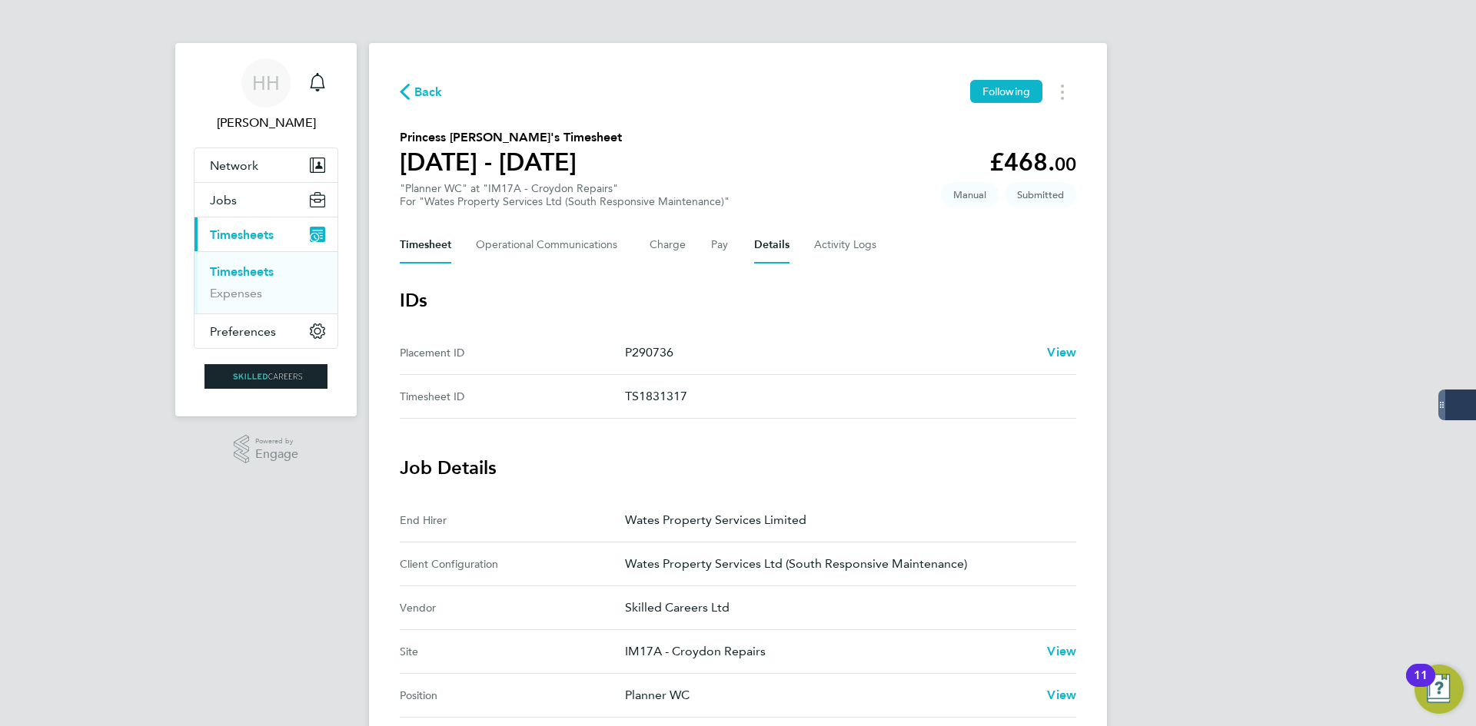
click at [416, 236] on button "Timesheet" at bounding box center [426, 245] width 52 height 37
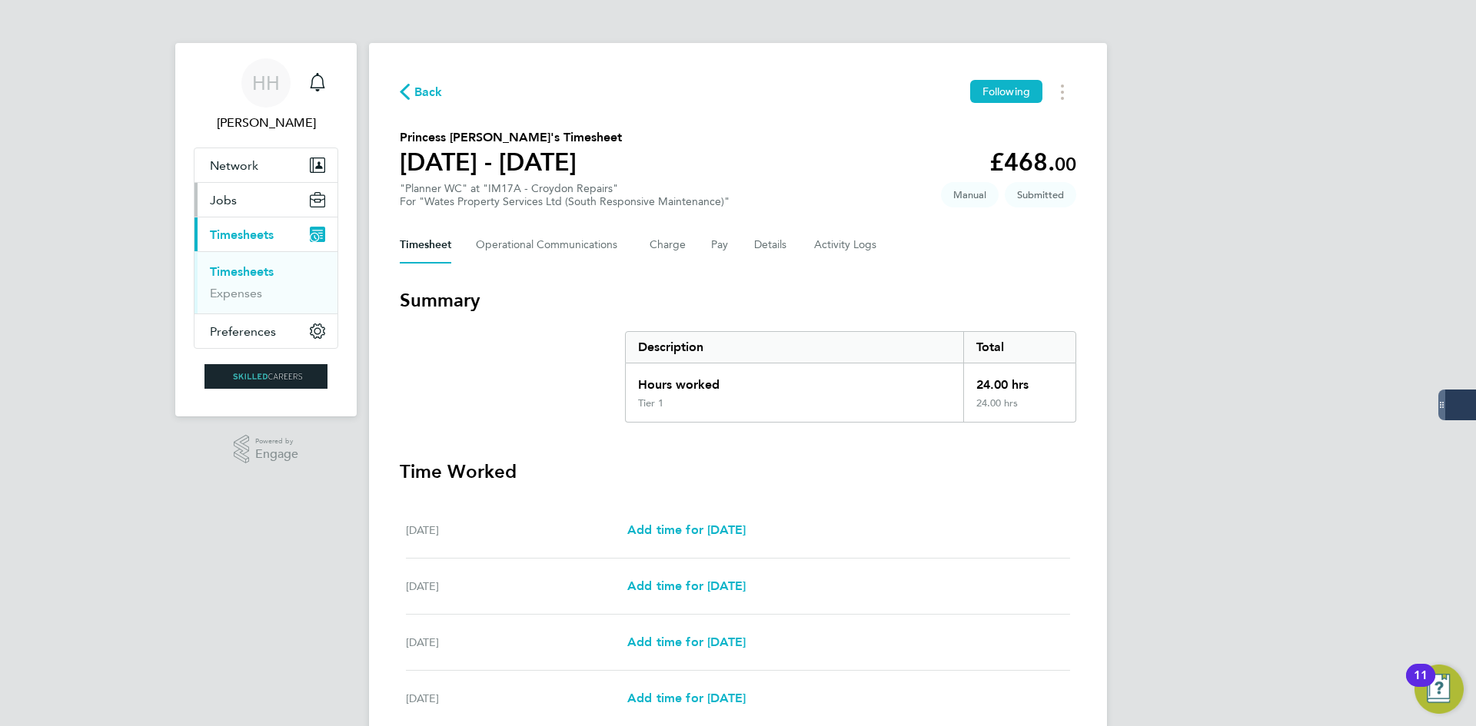
click at [250, 204] on button "Jobs" at bounding box center [265, 200] width 143 height 34
click at [217, 202] on span "Jobs" at bounding box center [223, 200] width 27 height 15
